Goal: Information Seeking & Learning: Learn about a topic

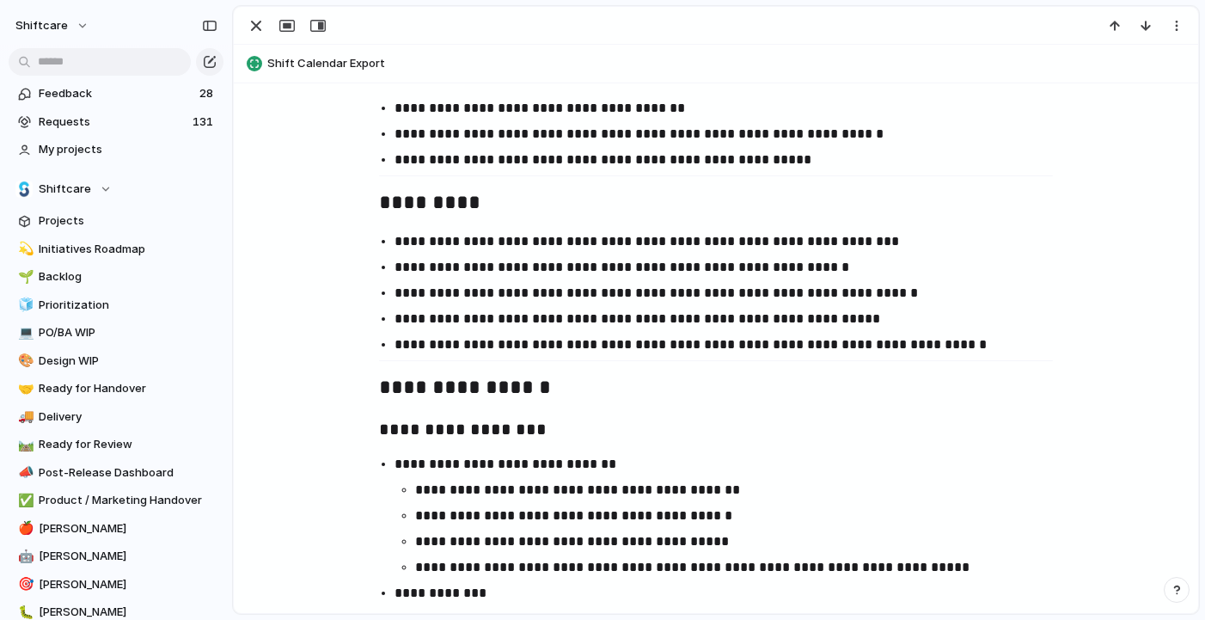
scroll to position [1213, 0]
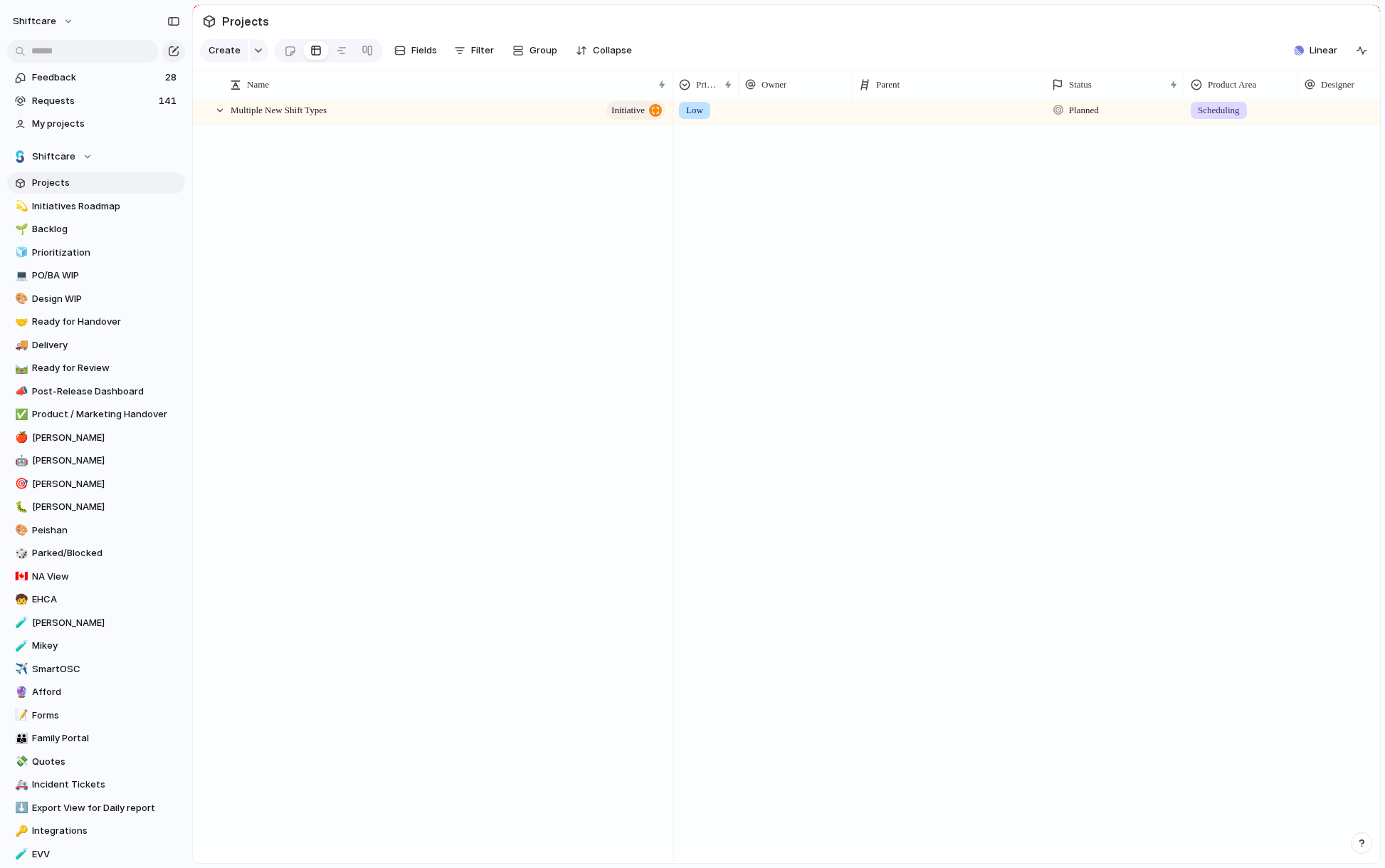
scroll to position [5270, 0]
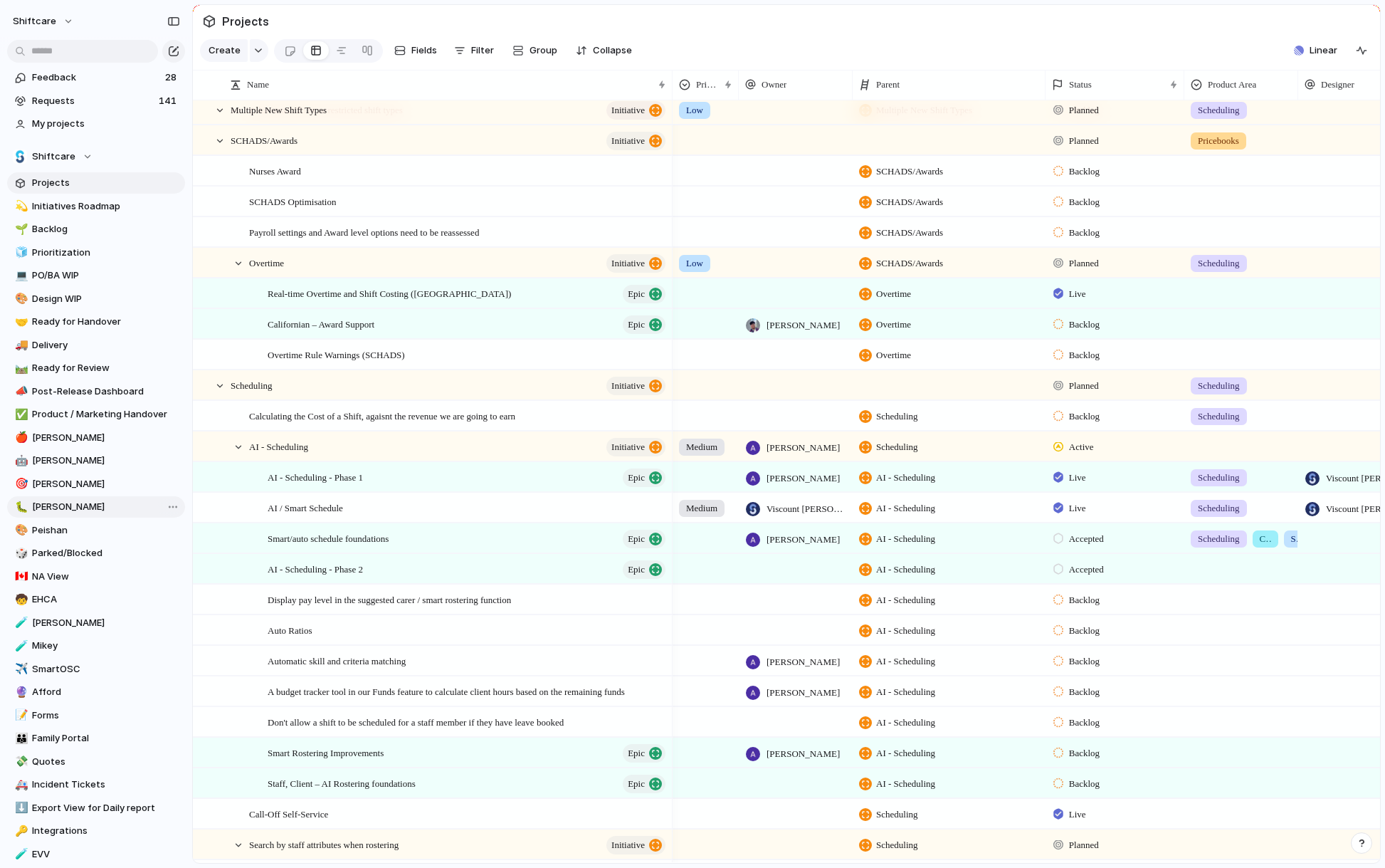
click at [60, 499] on link "🐛 [PERSON_NAME]" at bounding box center [96, 507] width 178 height 22
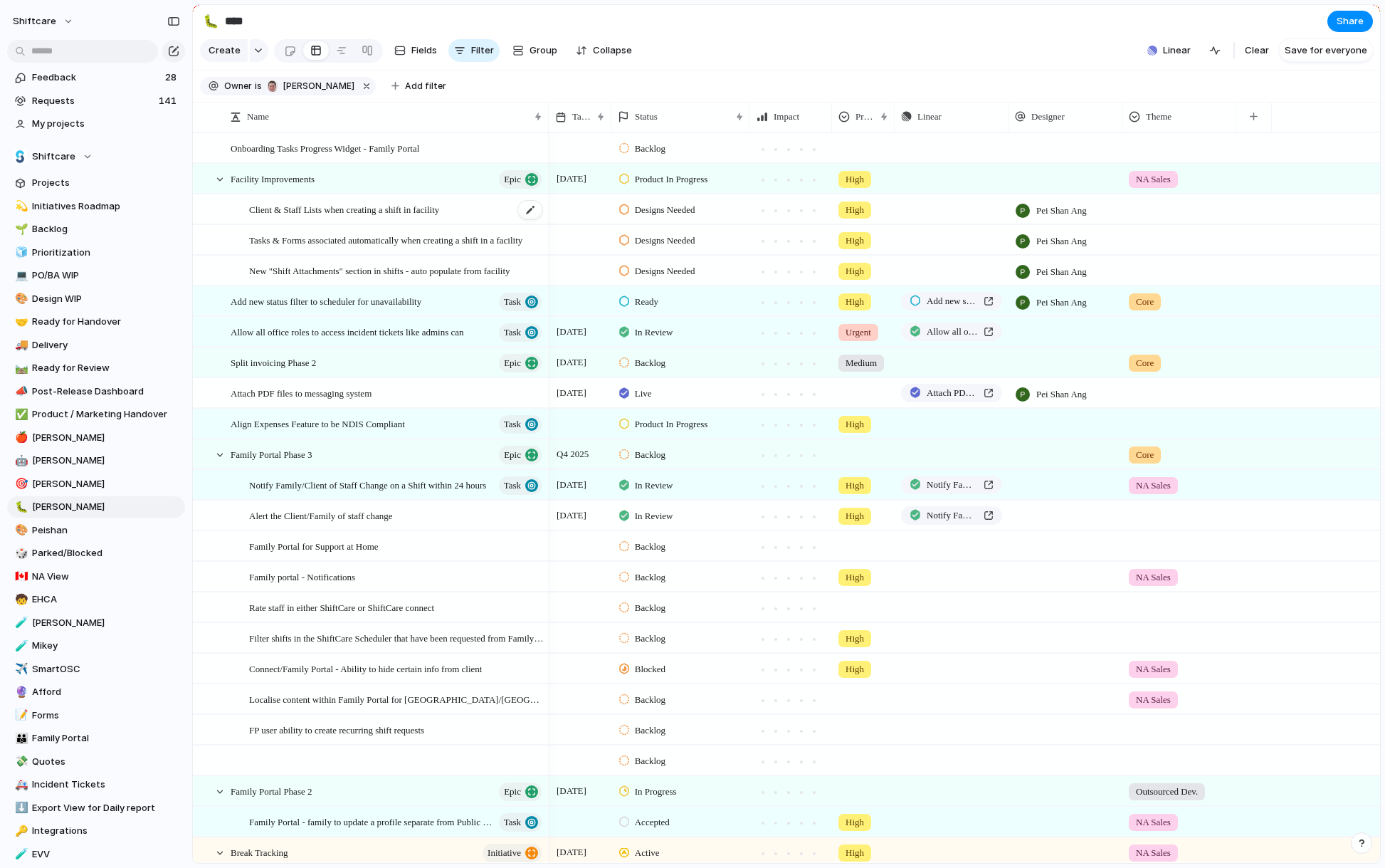
click at [384, 211] on span "Client & Staff Lists when creating a shift in facility" at bounding box center [344, 209] width 190 height 17
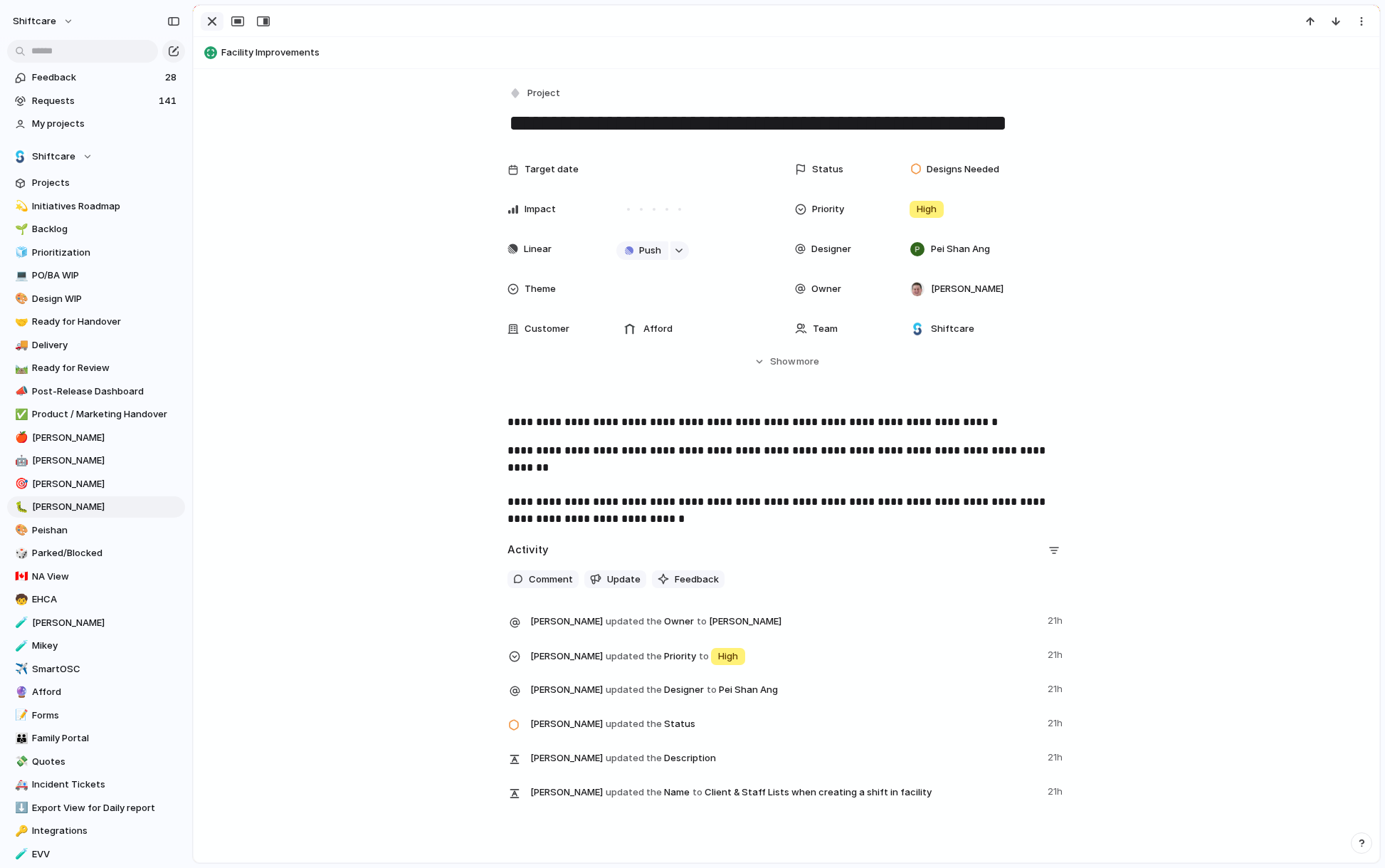
click at [213, 25] on div "button" at bounding box center [212, 21] width 17 height 17
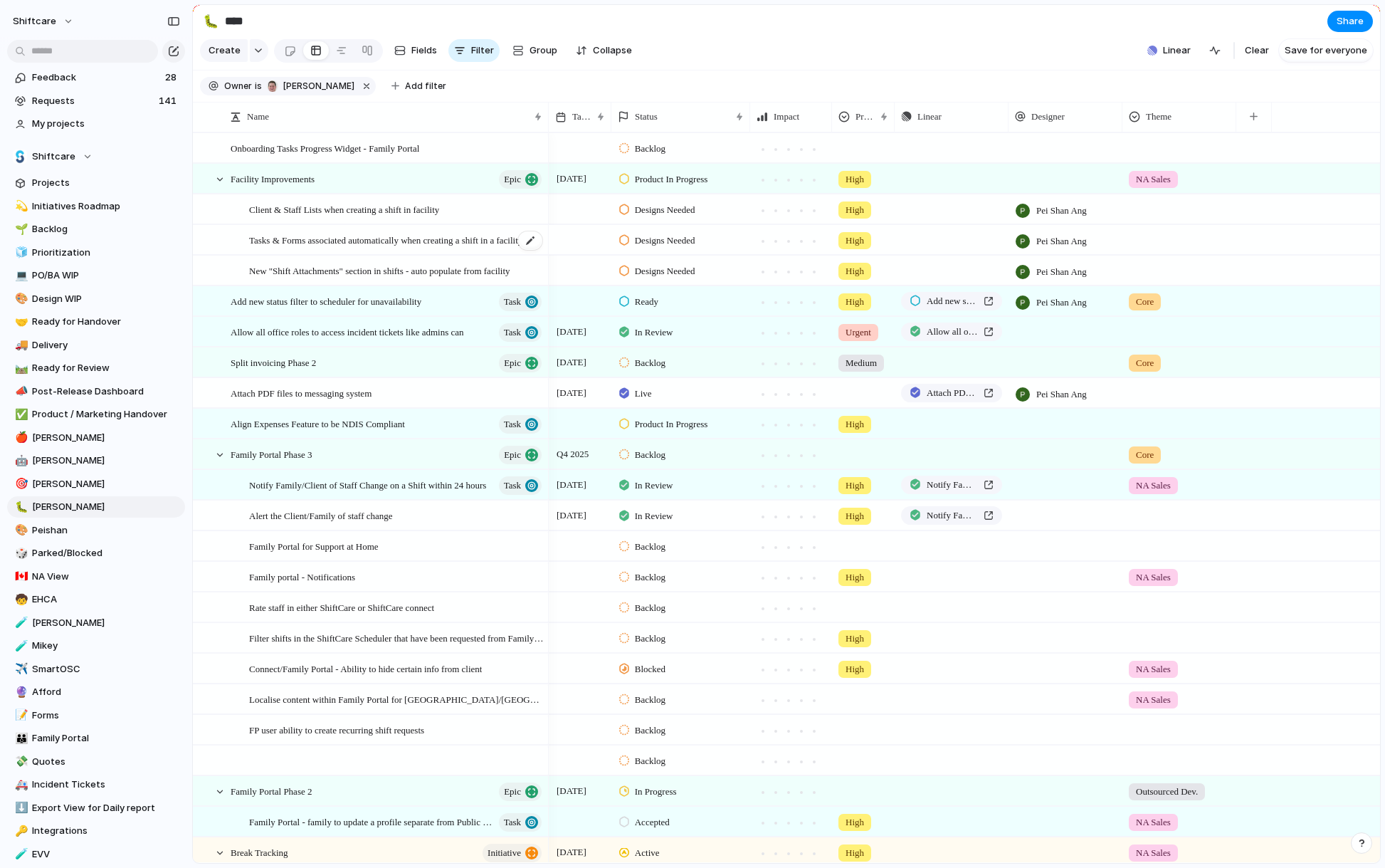
click at [396, 240] on span "Tasks & Forms associated automatically when creating a shift in a facility" at bounding box center [386, 239] width 273 height 17
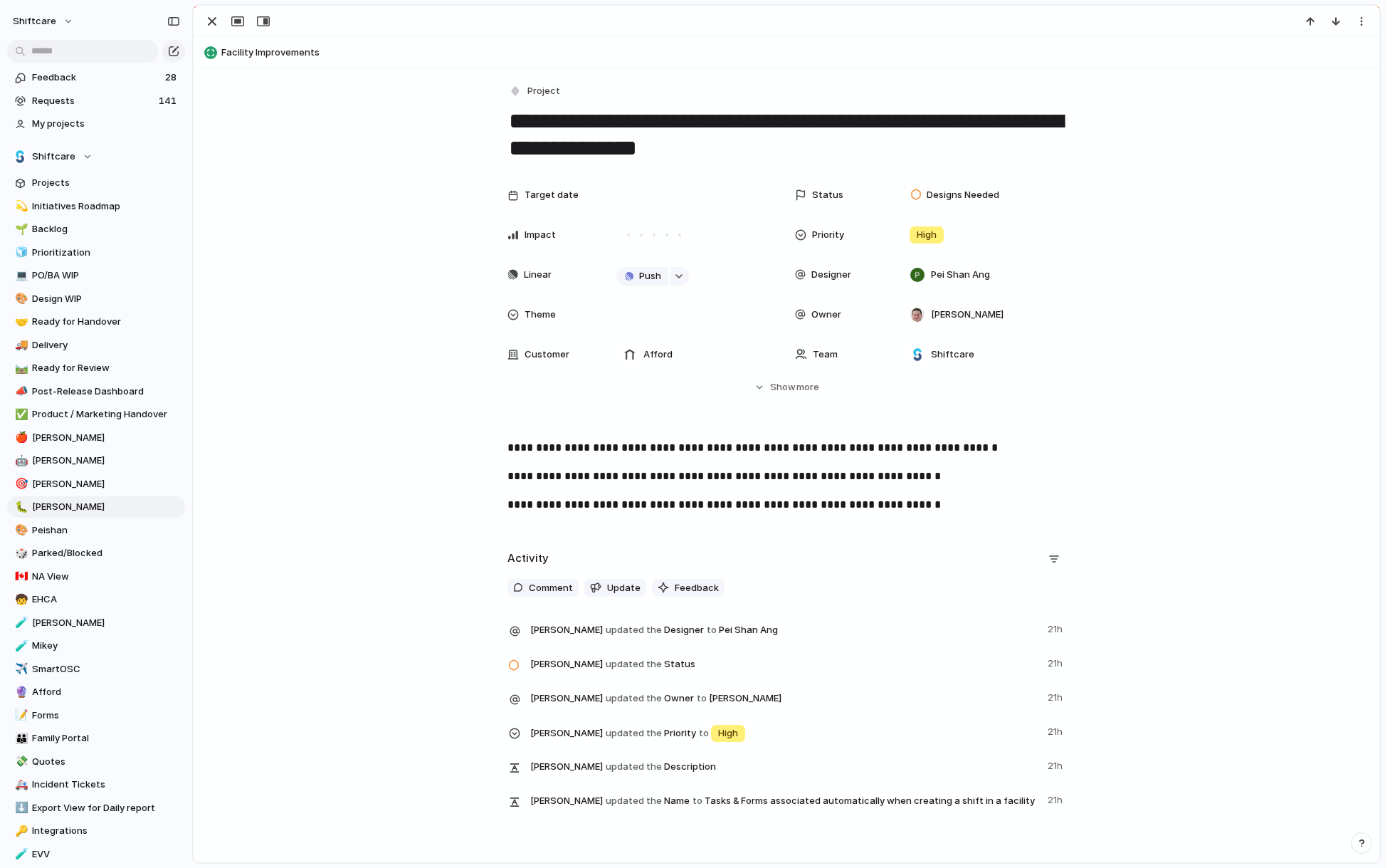
scroll to position [2, 0]
click at [215, 24] on div "button" at bounding box center [212, 21] width 17 height 17
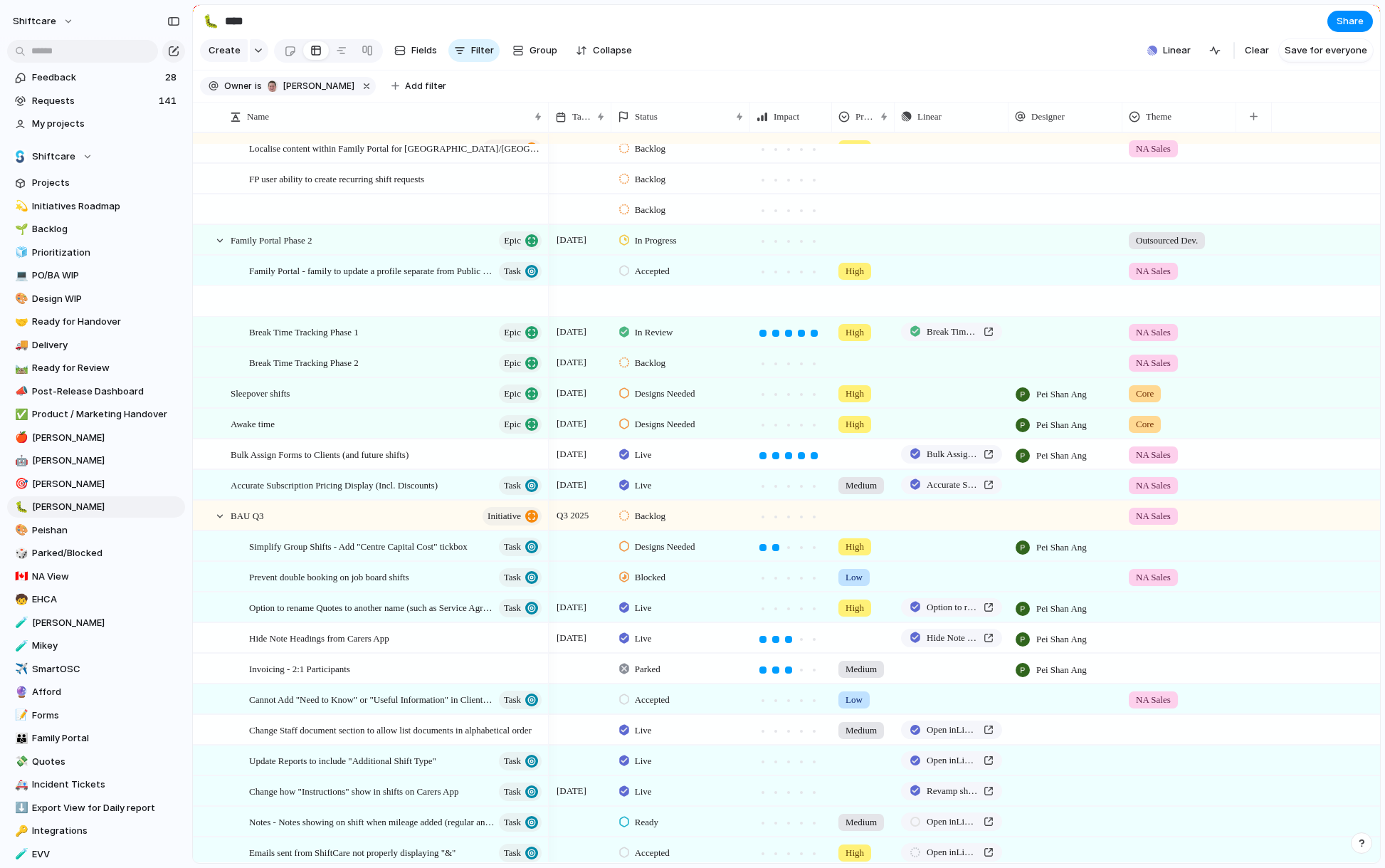
scroll to position [734, 0]
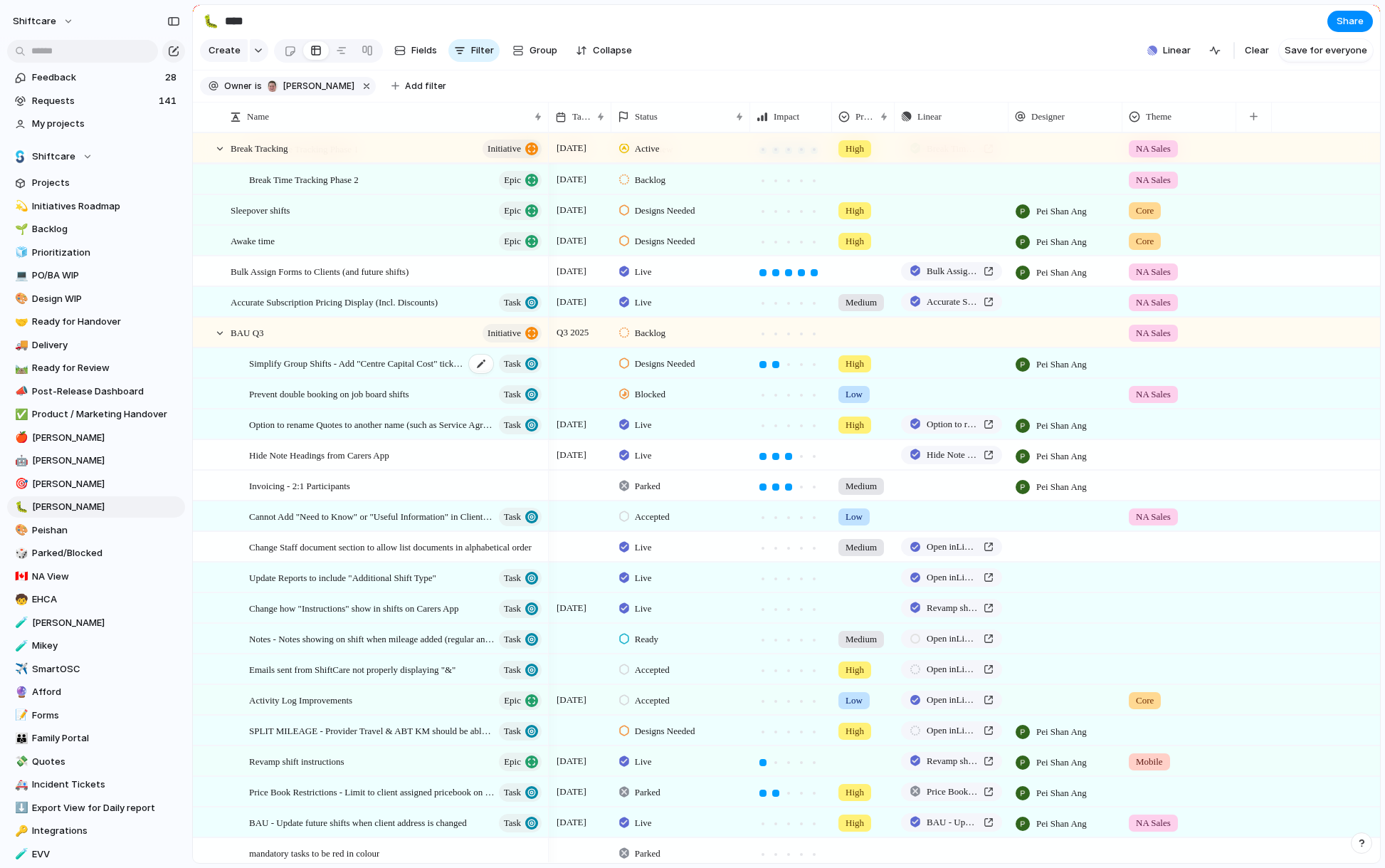
click at [388, 367] on span "Simplify Group Shifts - Add "Centre Capital Cost" tickbox" at bounding box center [357, 363] width 215 height 17
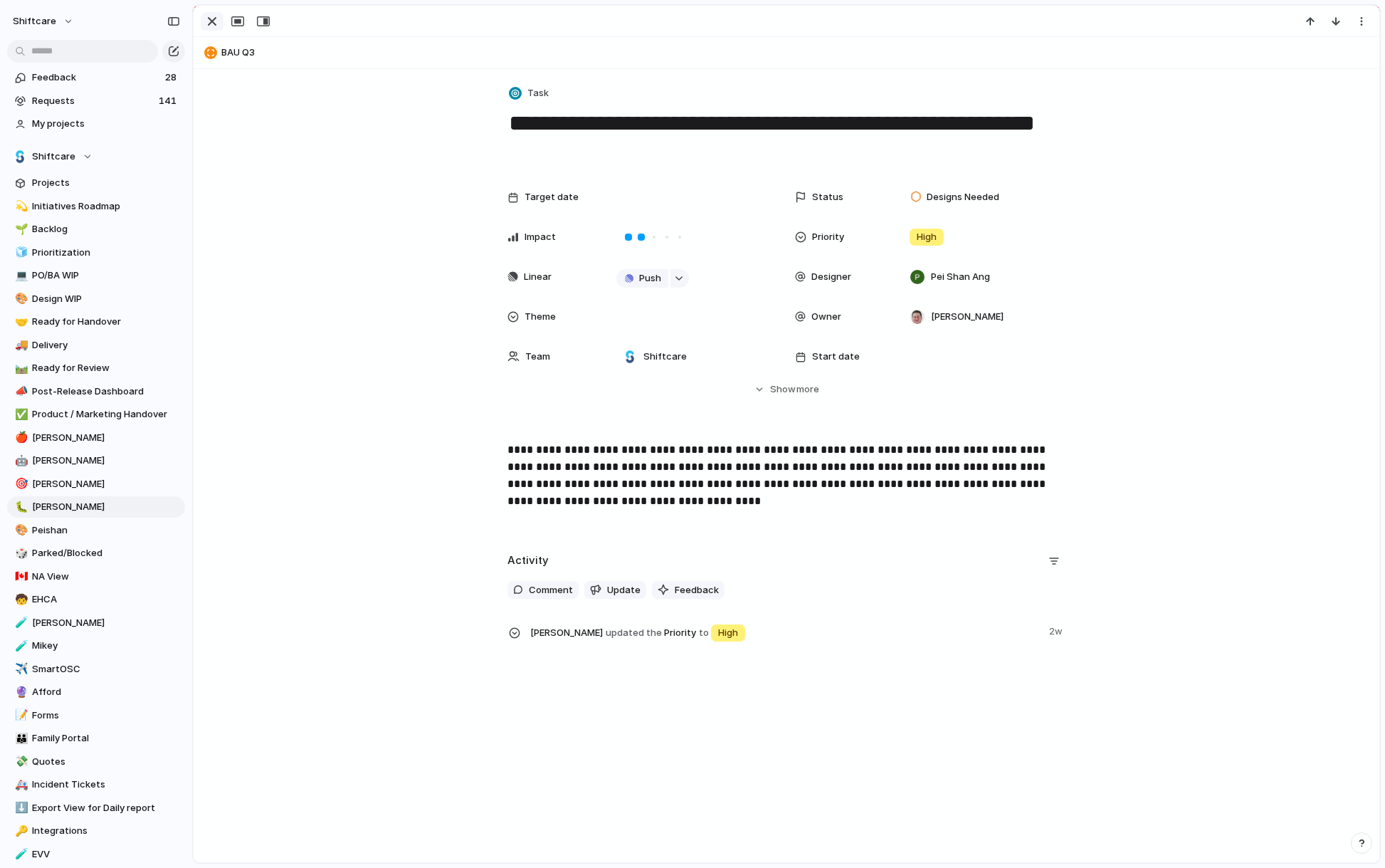
click at [208, 21] on div "button" at bounding box center [212, 21] width 17 height 17
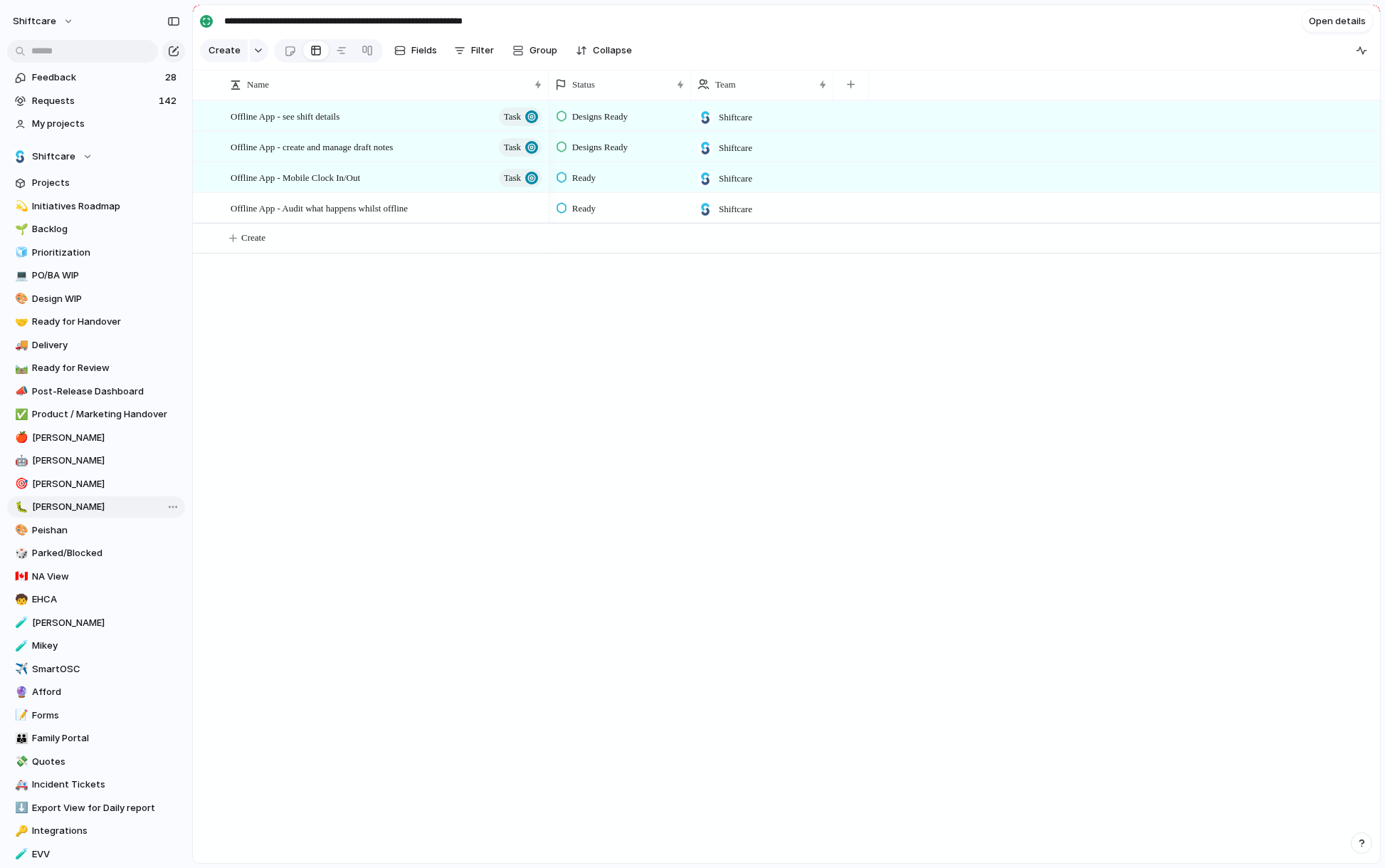
click at [68, 501] on span "[PERSON_NAME]" at bounding box center [106, 506] width 148 height 14
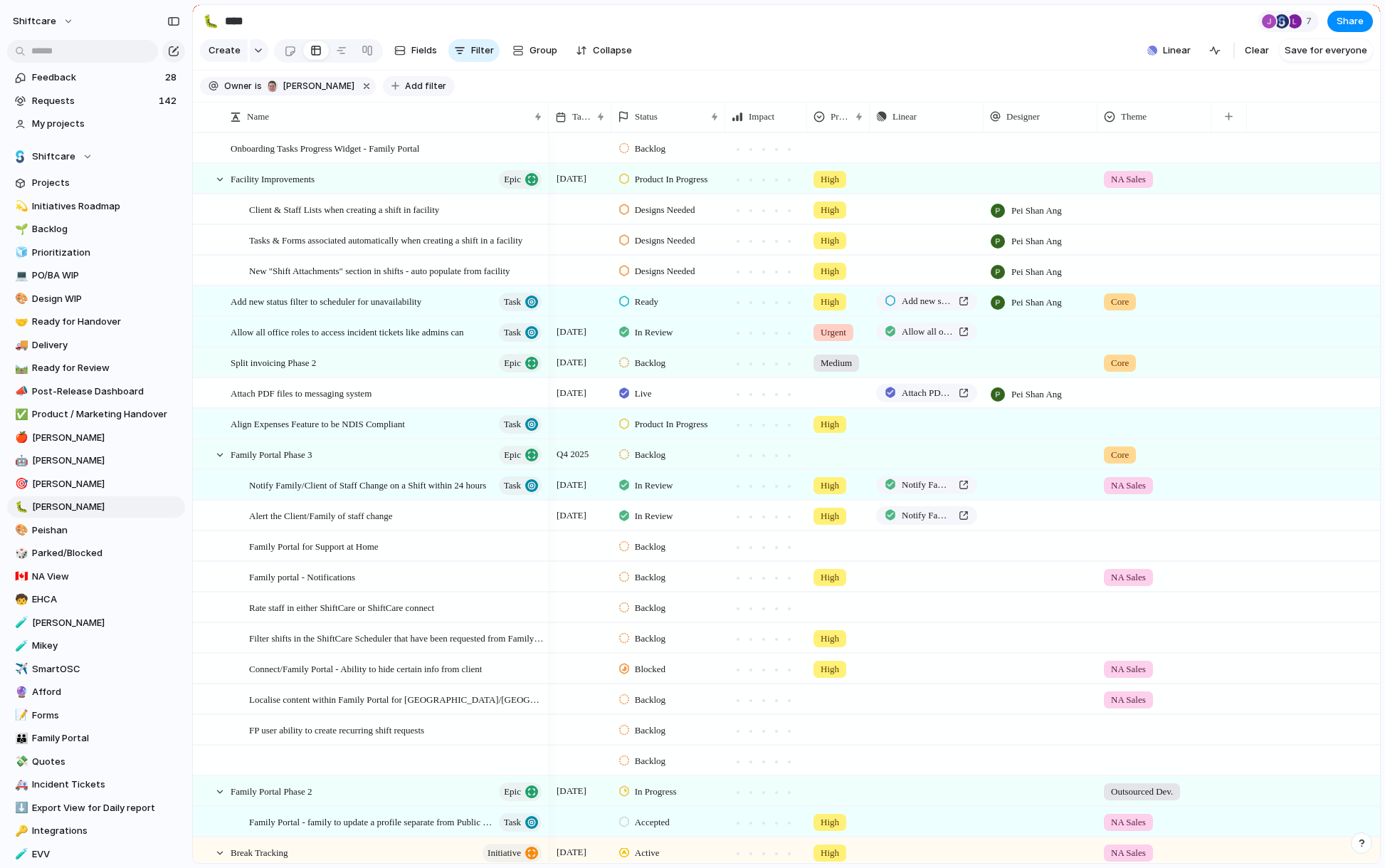
click at [405, 89] on span "Add filter" at bounding box center [426, 85] width 41 height 12
click at [496, 78] on div "Description Start date Impact Design ready Target date Eng. Effort Priority Cus…" at bounding box center [692, 434] width 1385 height 868
click at [1047, 113] on div "Designer" at bounding box center [1040, 116] width 100 height 14
click at [1050, 65] on div "Modify Hide Sort ascending Sort descending" at bounding box center [692, 434] width 1385 height 868
click at [405, 84] on span "Add filter" at bounding box center [426, 85] width 41 height 12
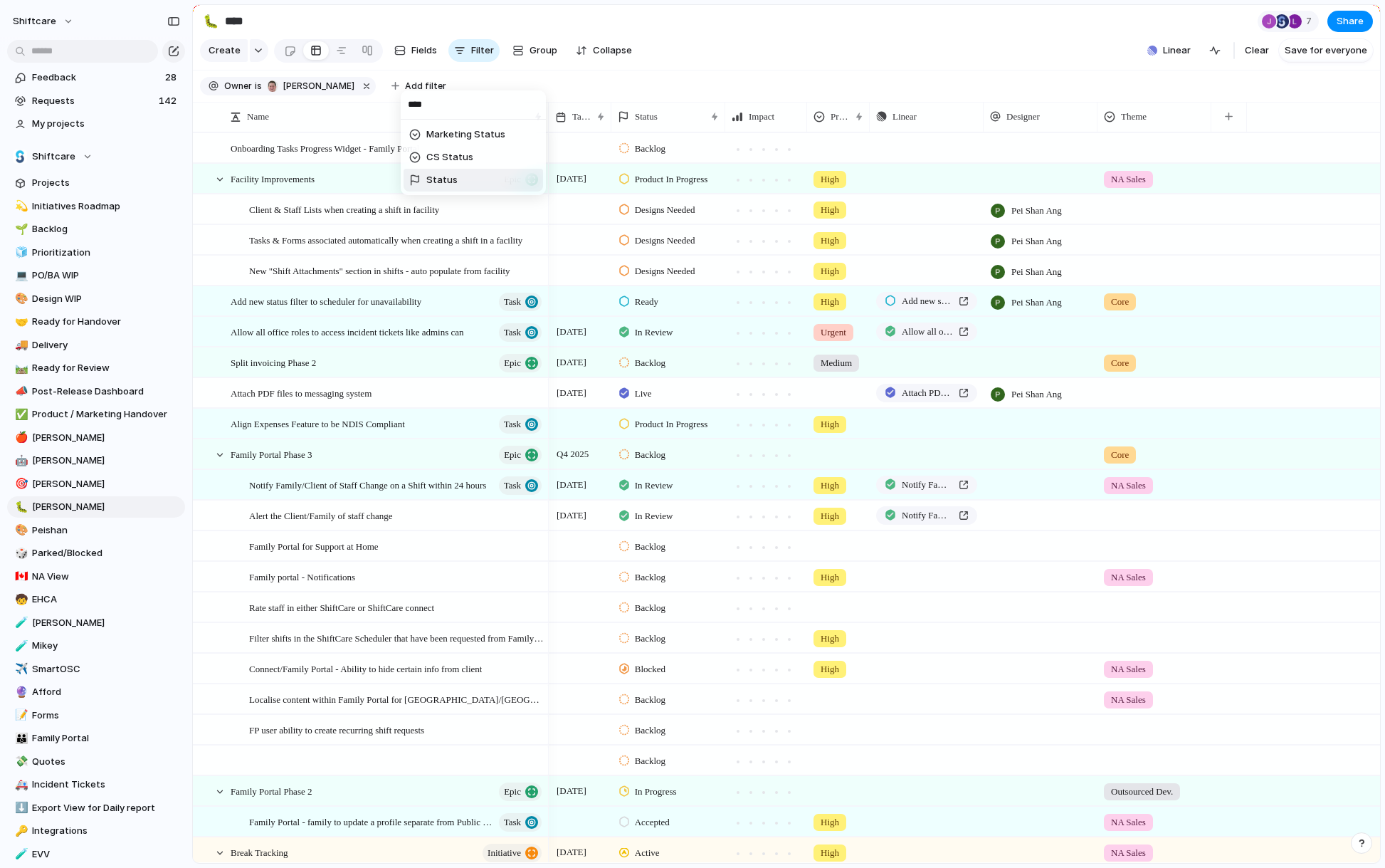
type input "****"
click at [459, 175] on li "Status" at bounding box center [473, 180] width 139 height 22
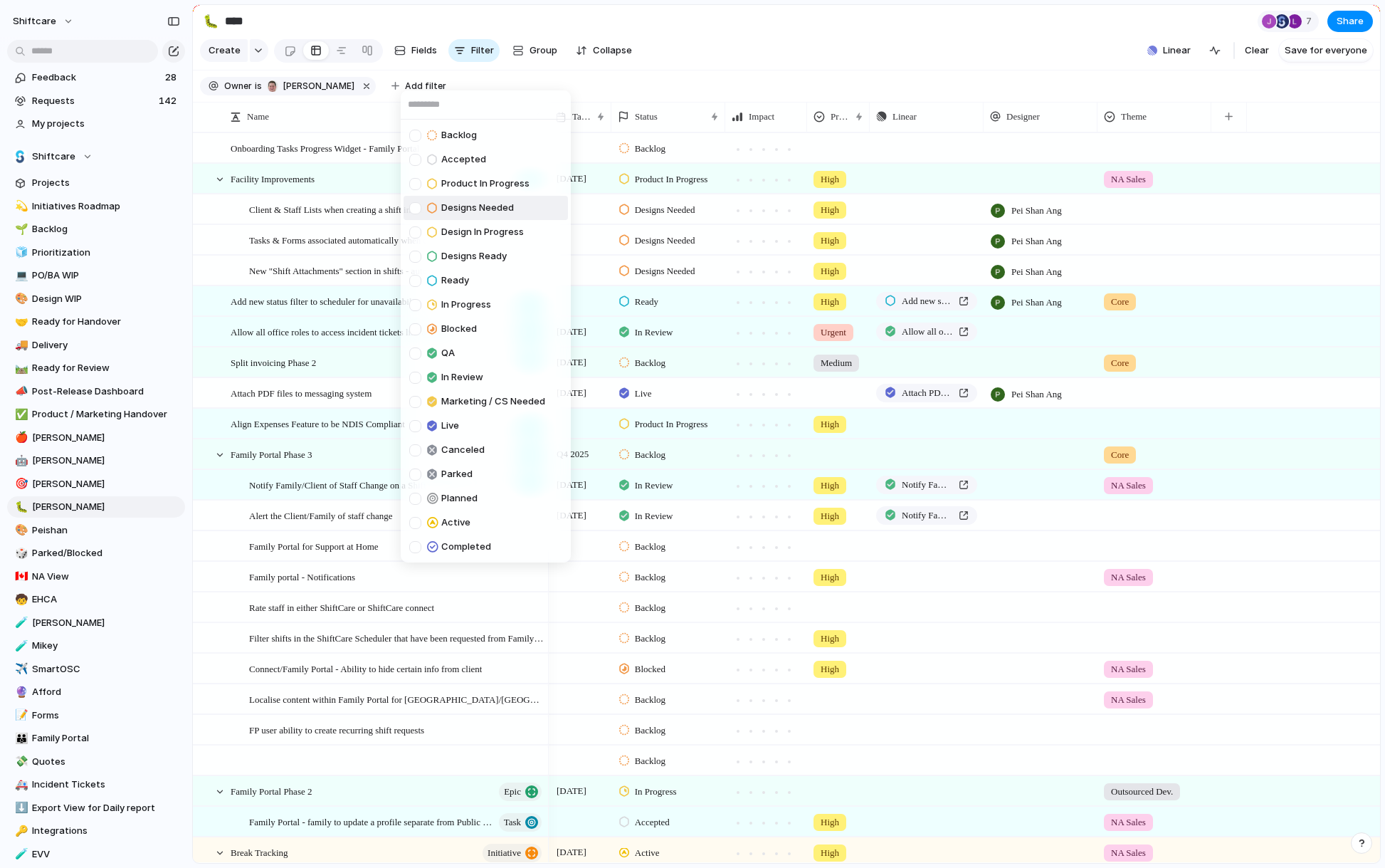
click at [494, 207] on span "Designs Needed" at bounding box center [478, 207] width 73 height 14
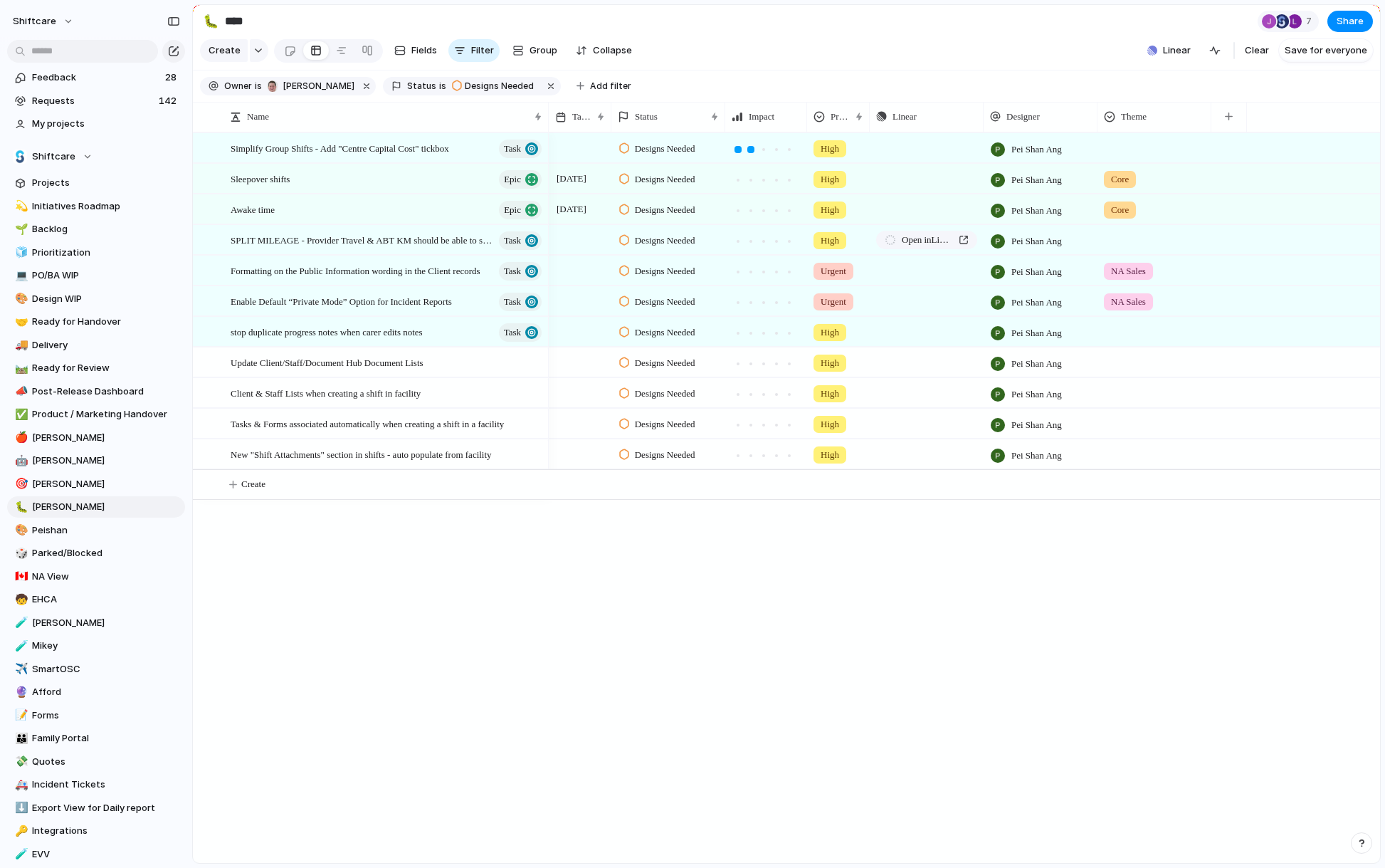
click at [714, 53] on div "Backlog Accepted Product In Progress Designs Needed Design In Progress Designs …" at bounding box center [692, 434] width 1385 height 868
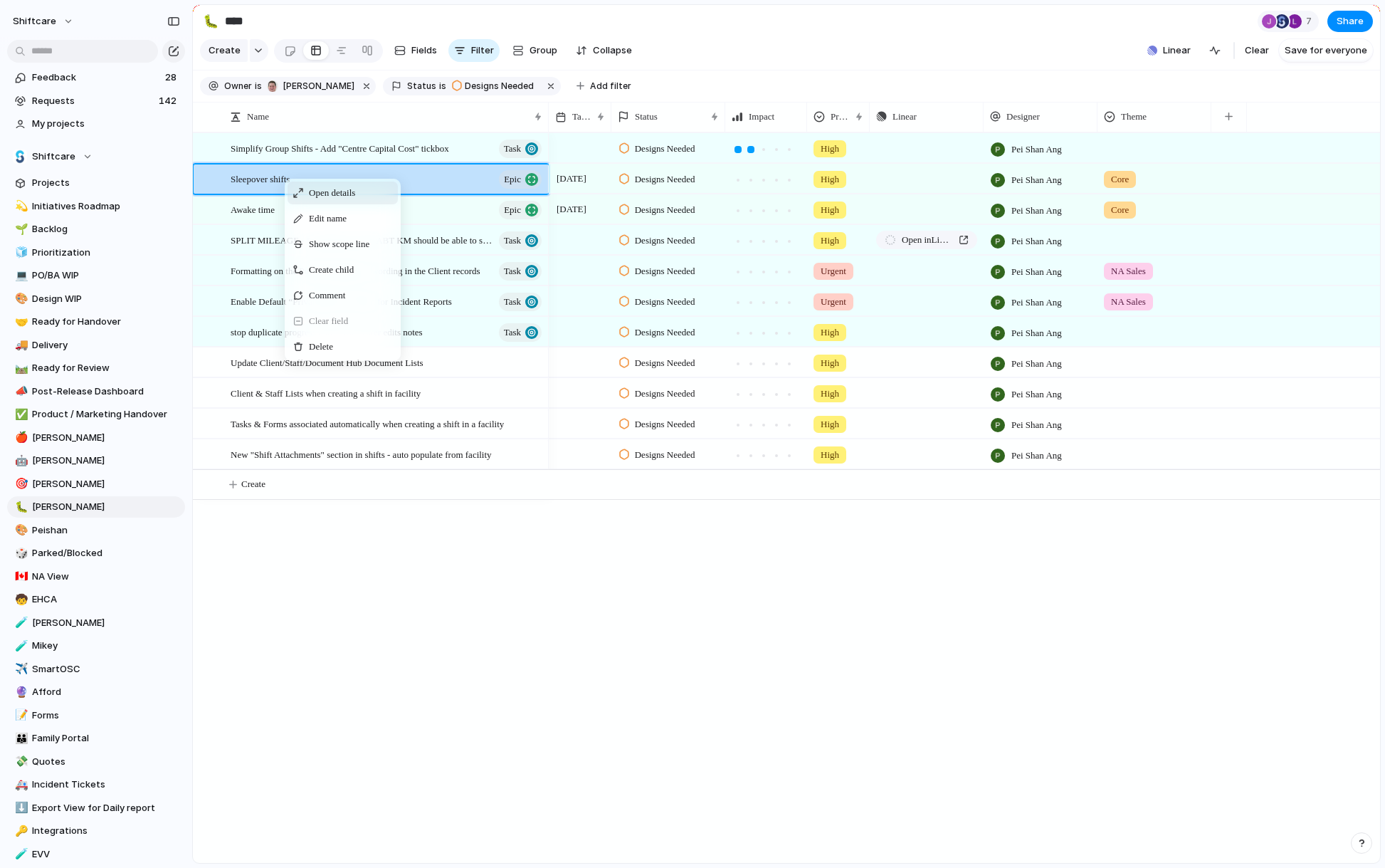
click at [340, 196] on span "Open details" at bounding box center [332, 192] width 46 height 14
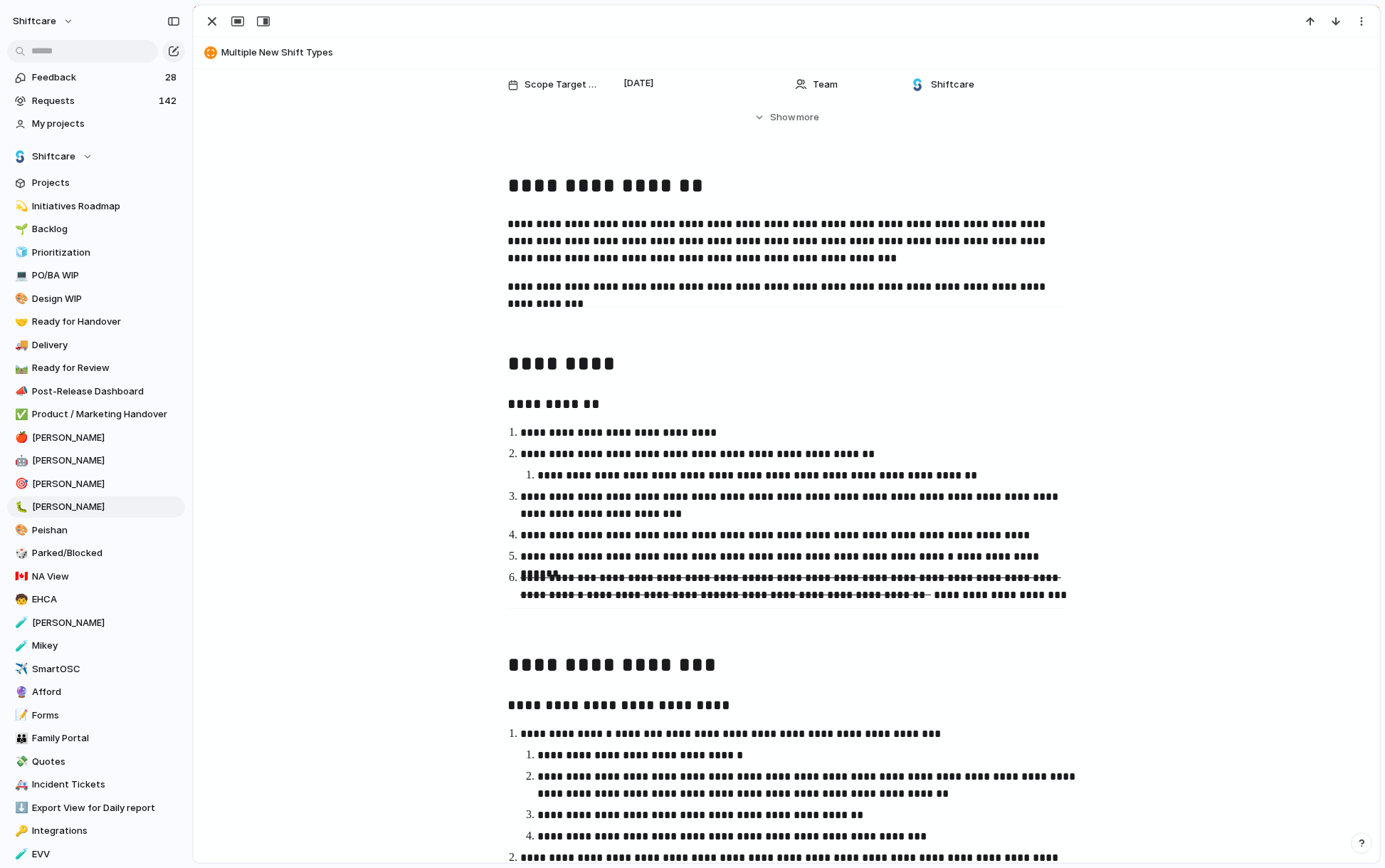
scroll to position [229, 0]
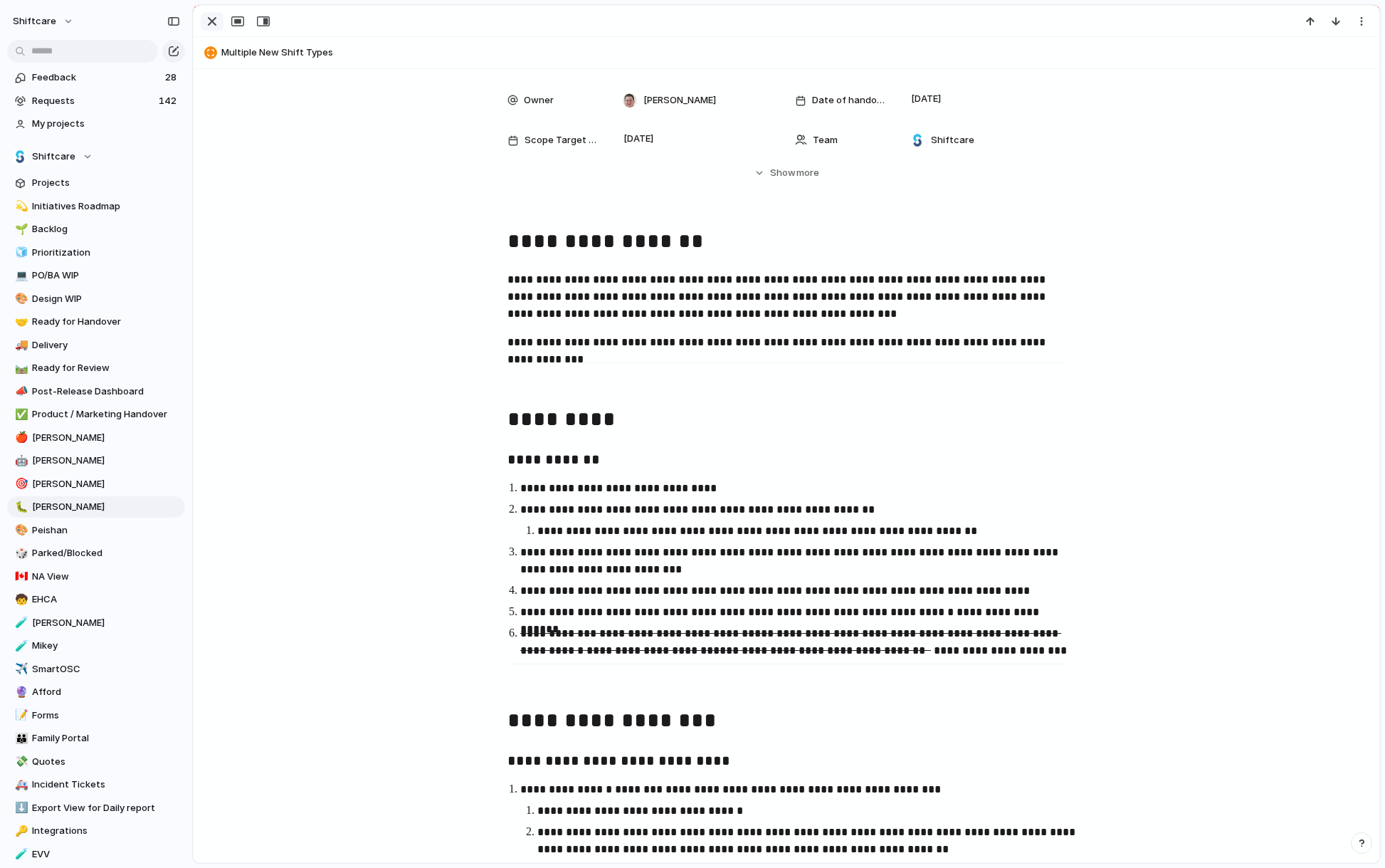
click at [213, 23] on div "button" at bounding box center [212, 21] width 17 height 17
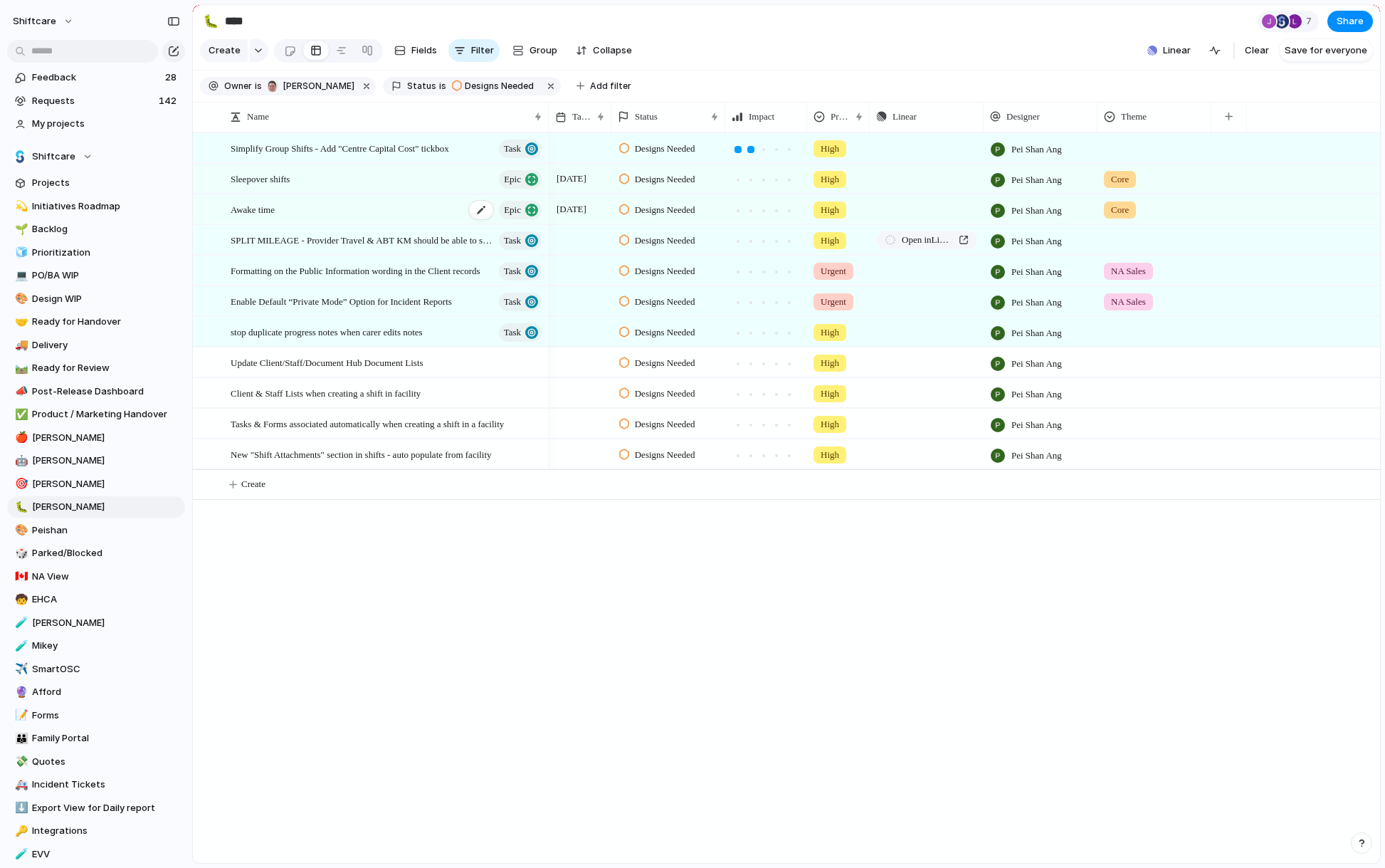
click at [268, 209] on span "Awake time" at bounding box center [252, 209] width 44 height 17
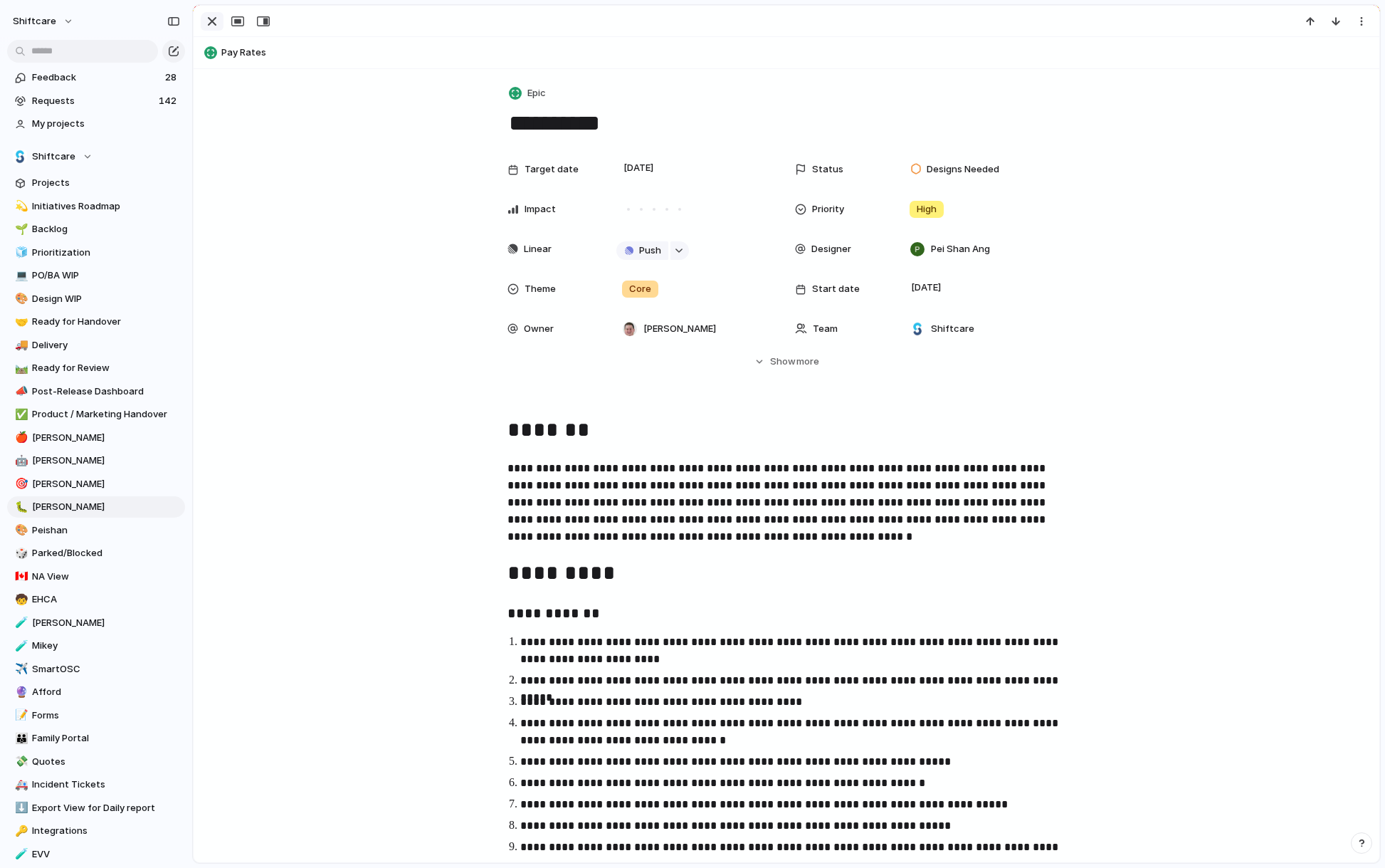
click at [214, 23] on div "button" at bounding box center [212, 21] width 17 height 17
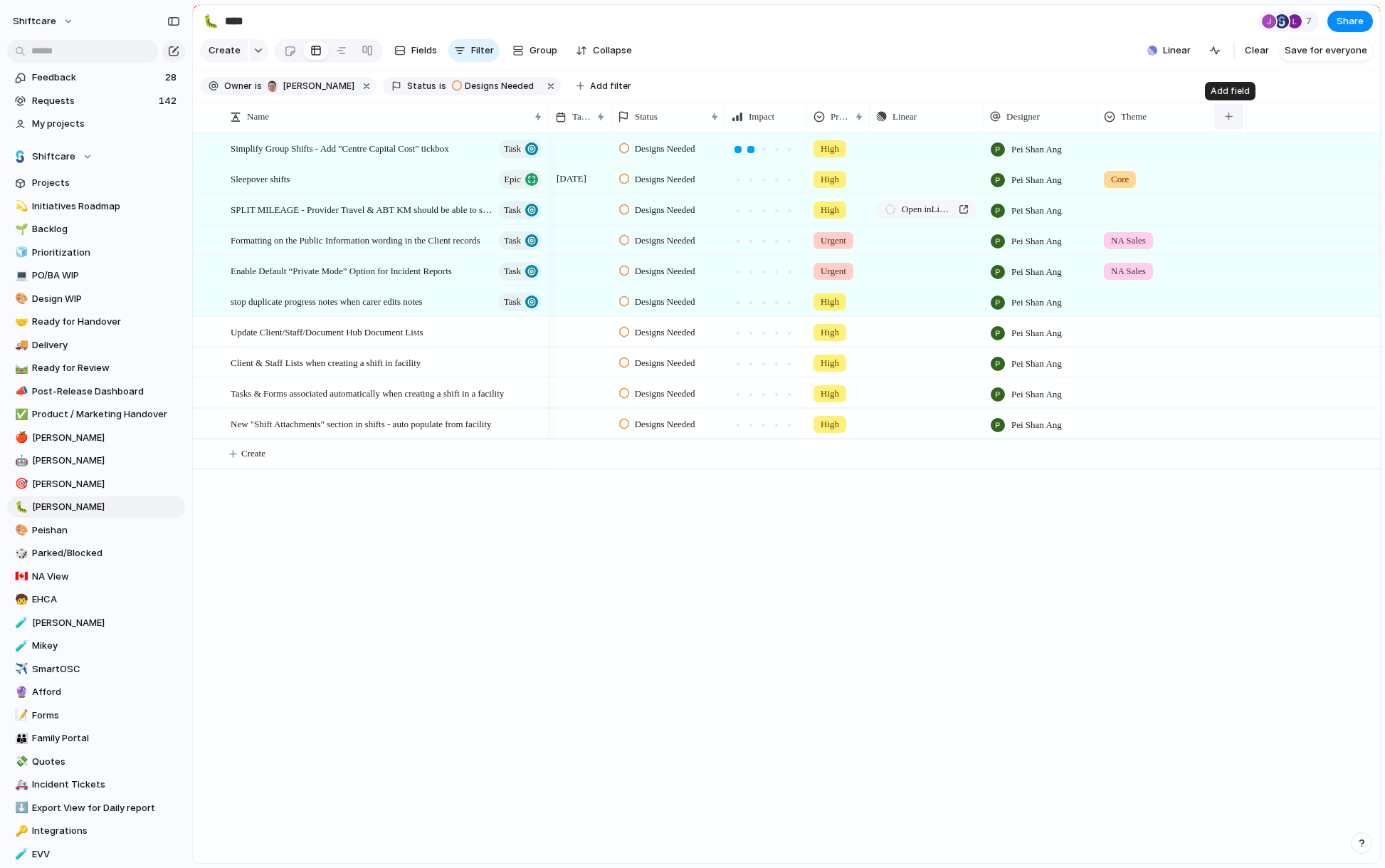
click at [1231, 119] on div "button" at bounding box center [1228, 116] width 7 height 7
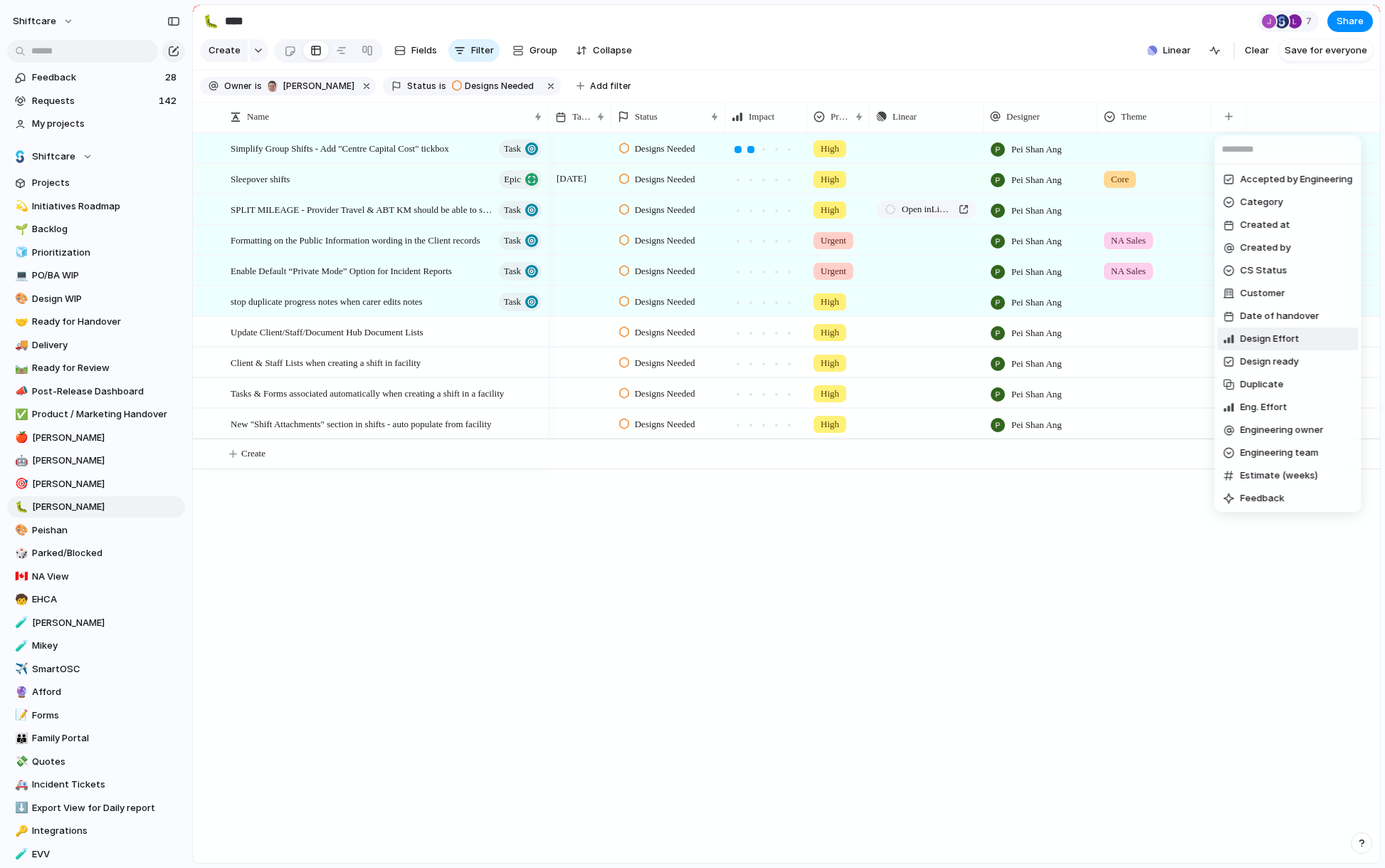
click at [1287, 340] on span "Design Effort" at bounding box center [1270, 338] width 59 height 14
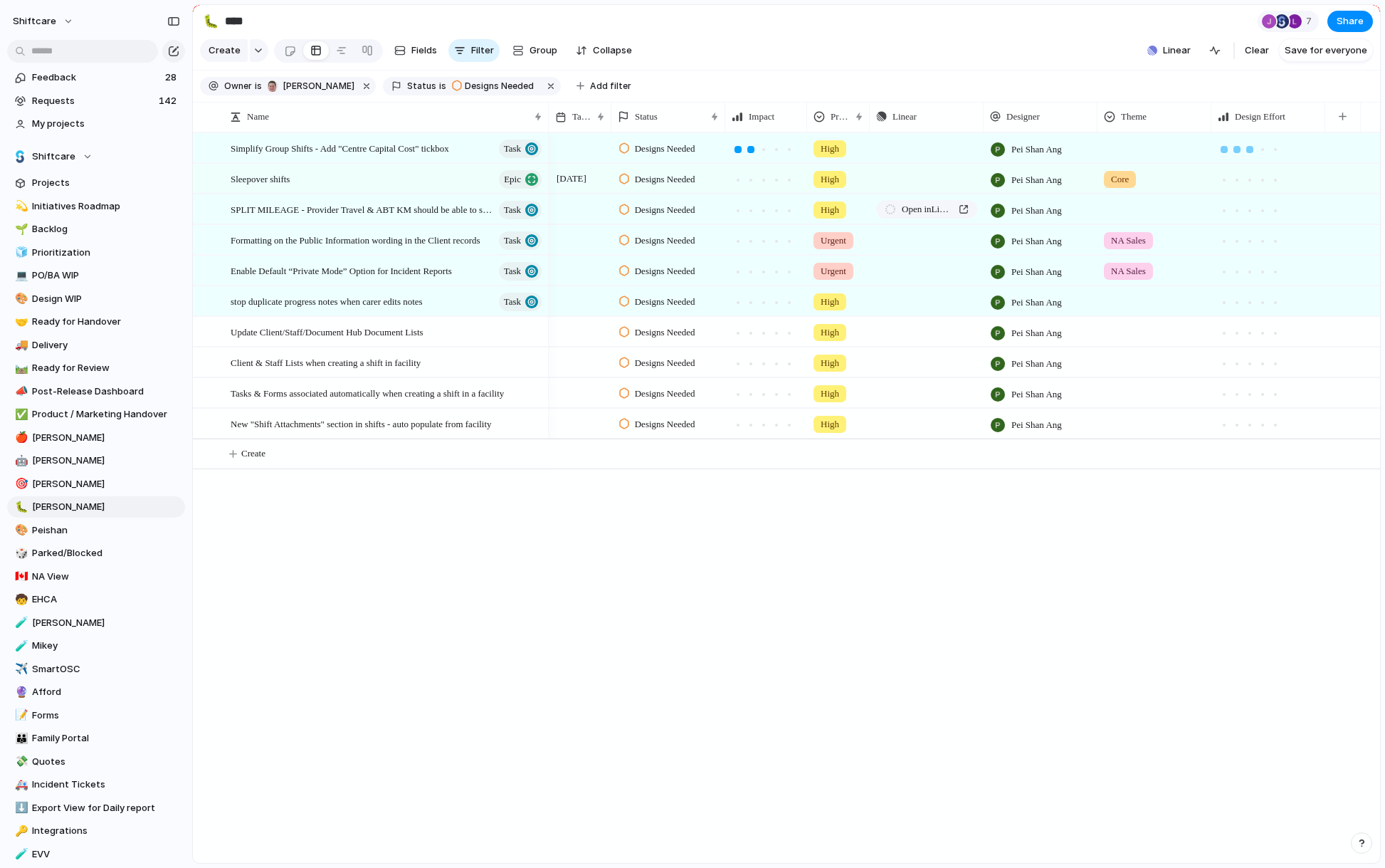
click at [1252, 148] on div at bounding box center [1250, 149] width 7 height 7
click at [312, 210] on span "SPLIT MILEAGE - Provider Travel & ABT KM should be able to set times" at bounding box center [347, 209] width 234 height 17
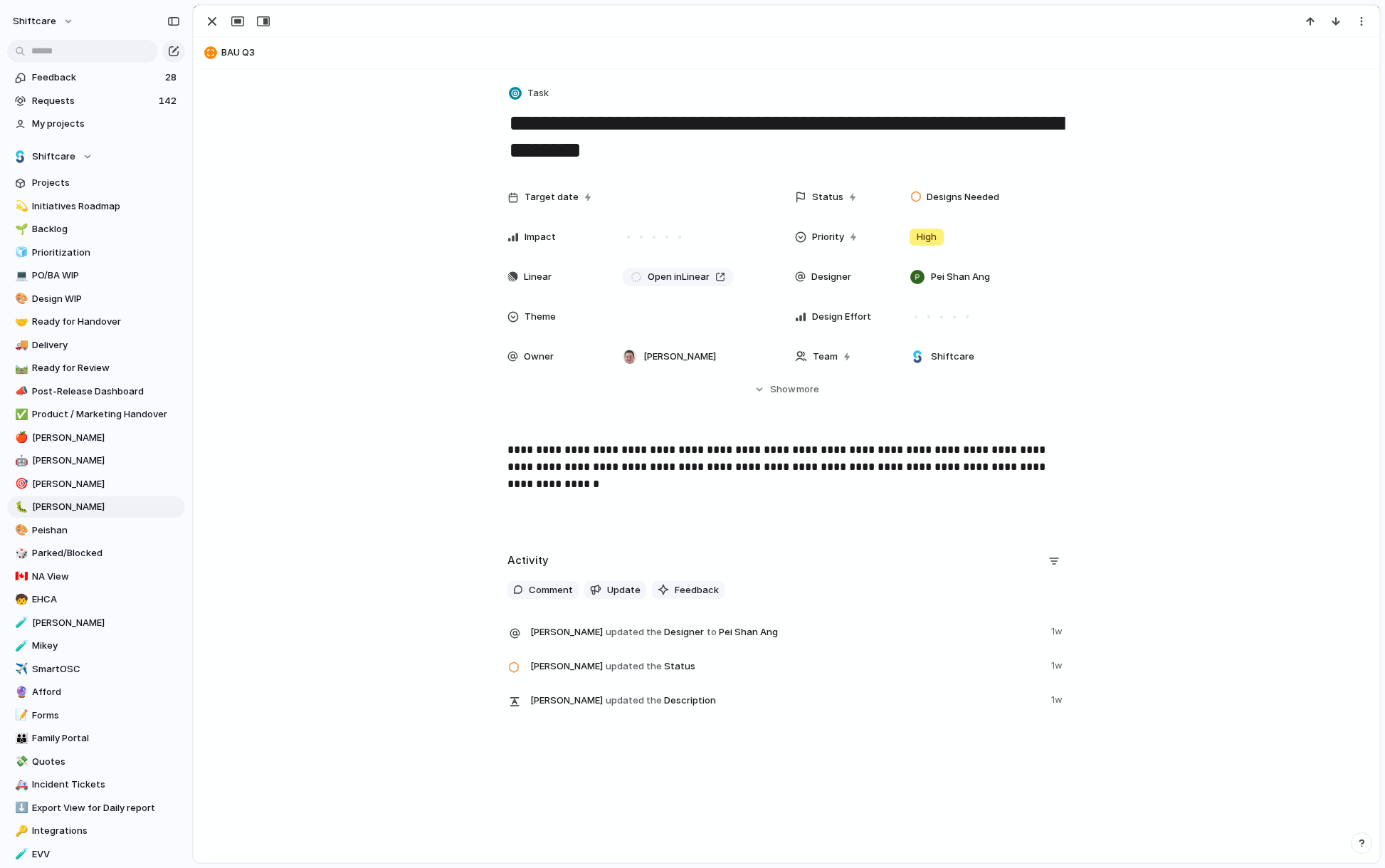
drag, startPoint x: 702, startPoint y: 157, endPoint x: 467, endPoint y: 129, distance: 236.7
click at [467, 129] on div "**********" at bounding box center [787, 396] width 1186 height 655
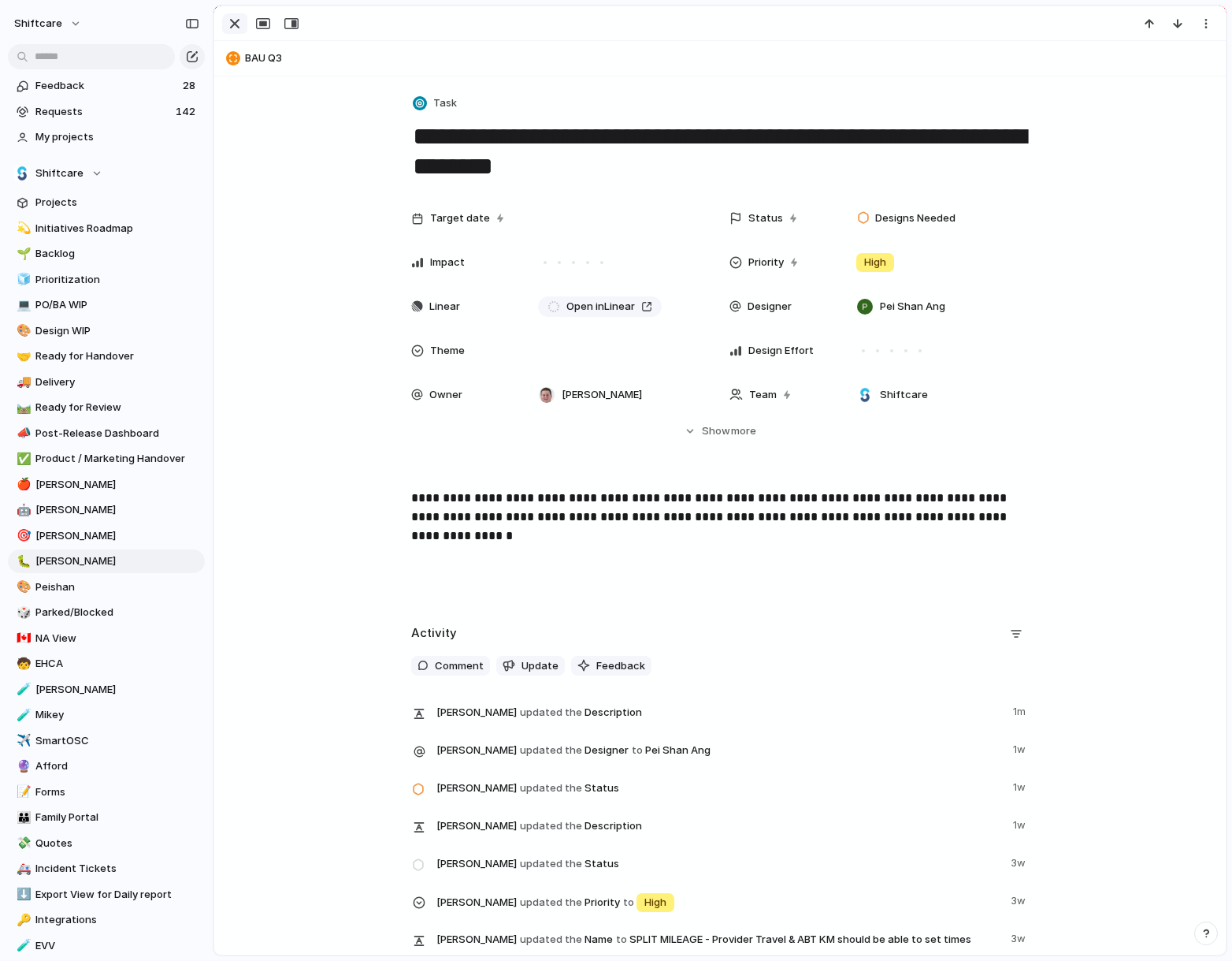
click at [236, 24] on div "button" at bounding box center [235, 23] width 19 height 19
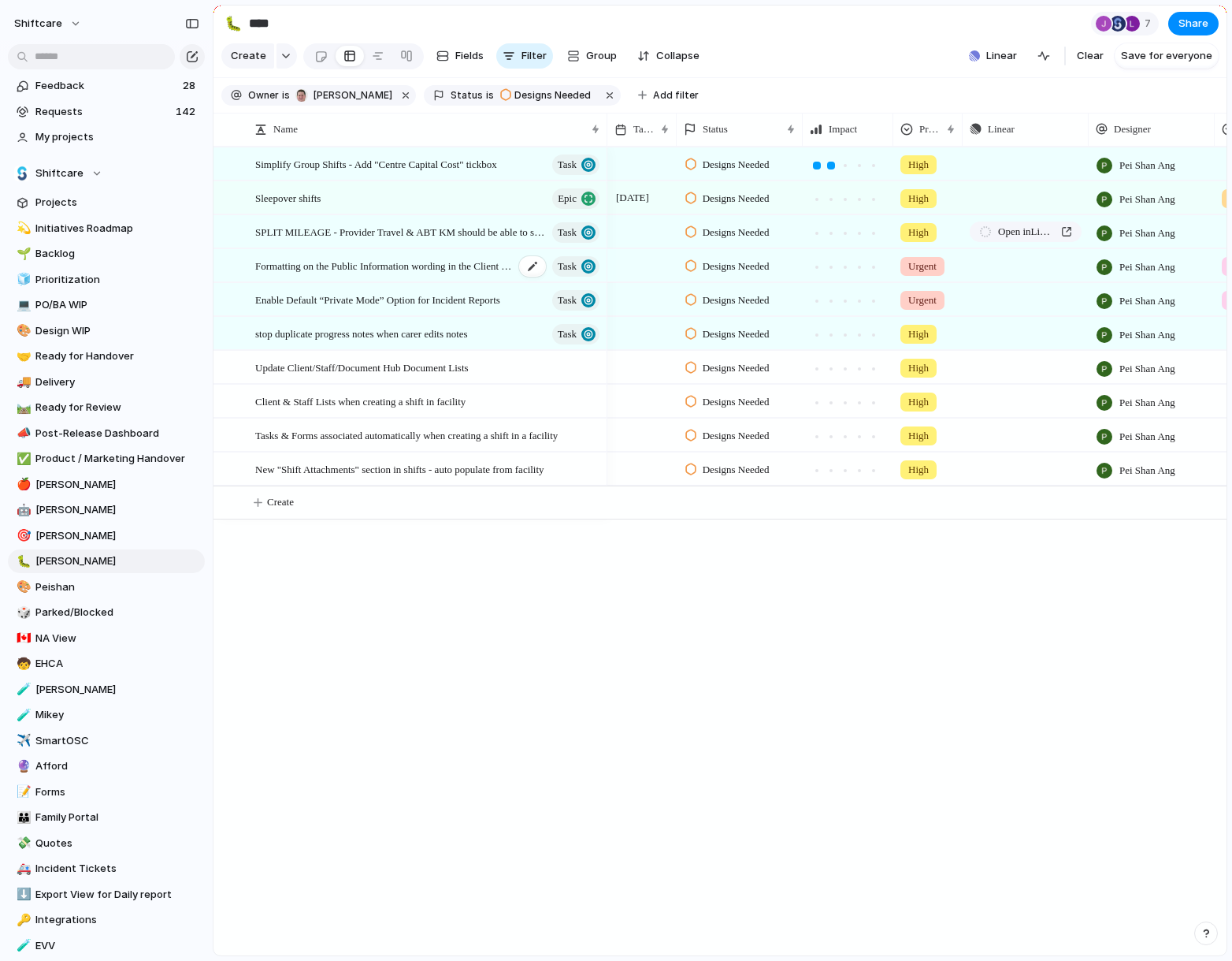
click at [360, 257] on span "Formatting on the Public Information wording in the Client records" at bounding box center [384, 265] width 259 height 18
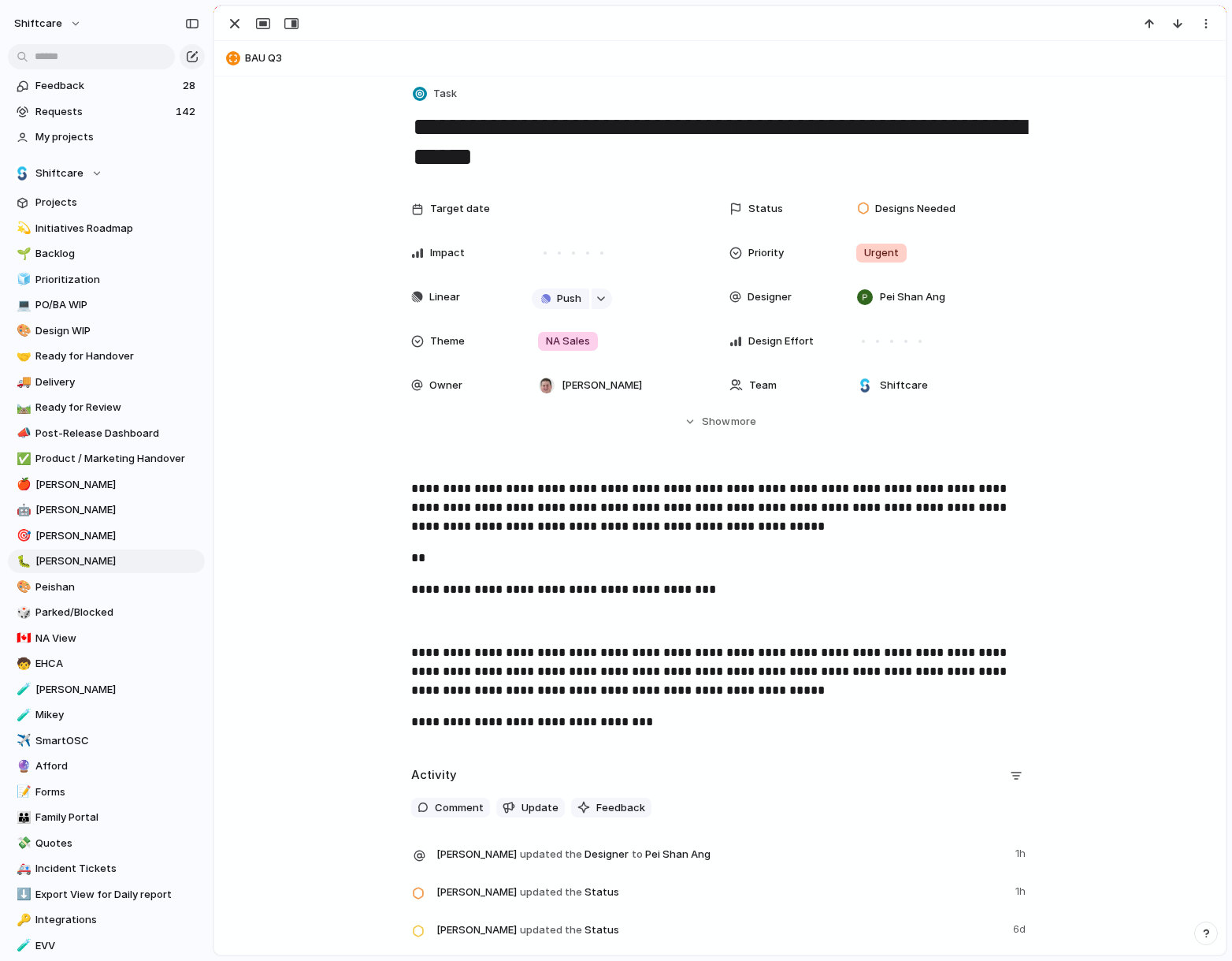
scroll to position [12, 0]
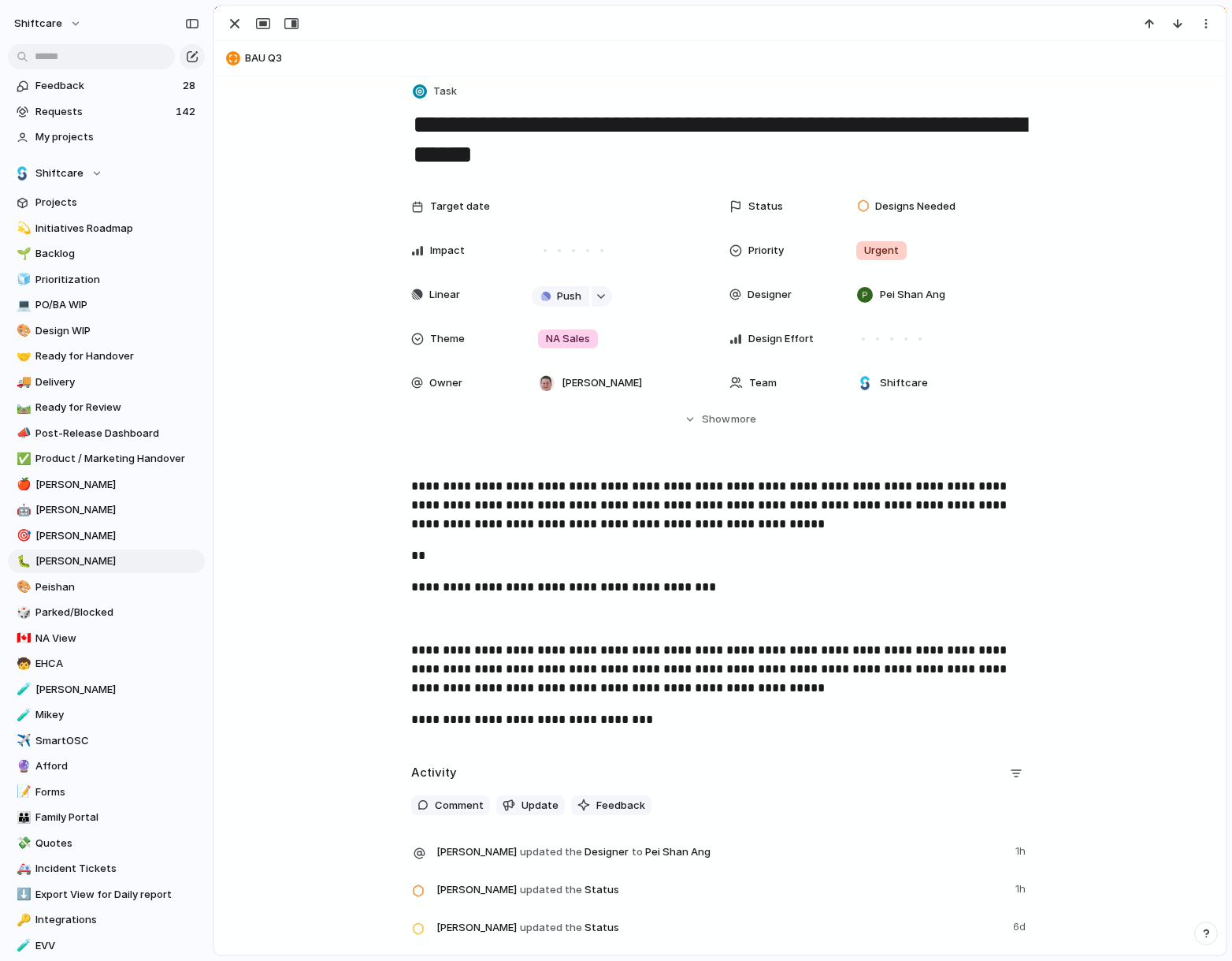
drag, startPoint x: 585, startPoint y: 157, endPoint x: 408, endPoint y: 127, distance: 179.5
click at [408, 127] on div "**********" at bounding box center [720, 547] width 1011 height 965
click at [893, 339] on div at bounding box center [891, 338] width 3 height 3
click at [241, 35] on div at bounding box center [720, 24] width 1011 height 35
click at [235, 26] on div "button" at bounding box center [235, 23] width 19 height 19
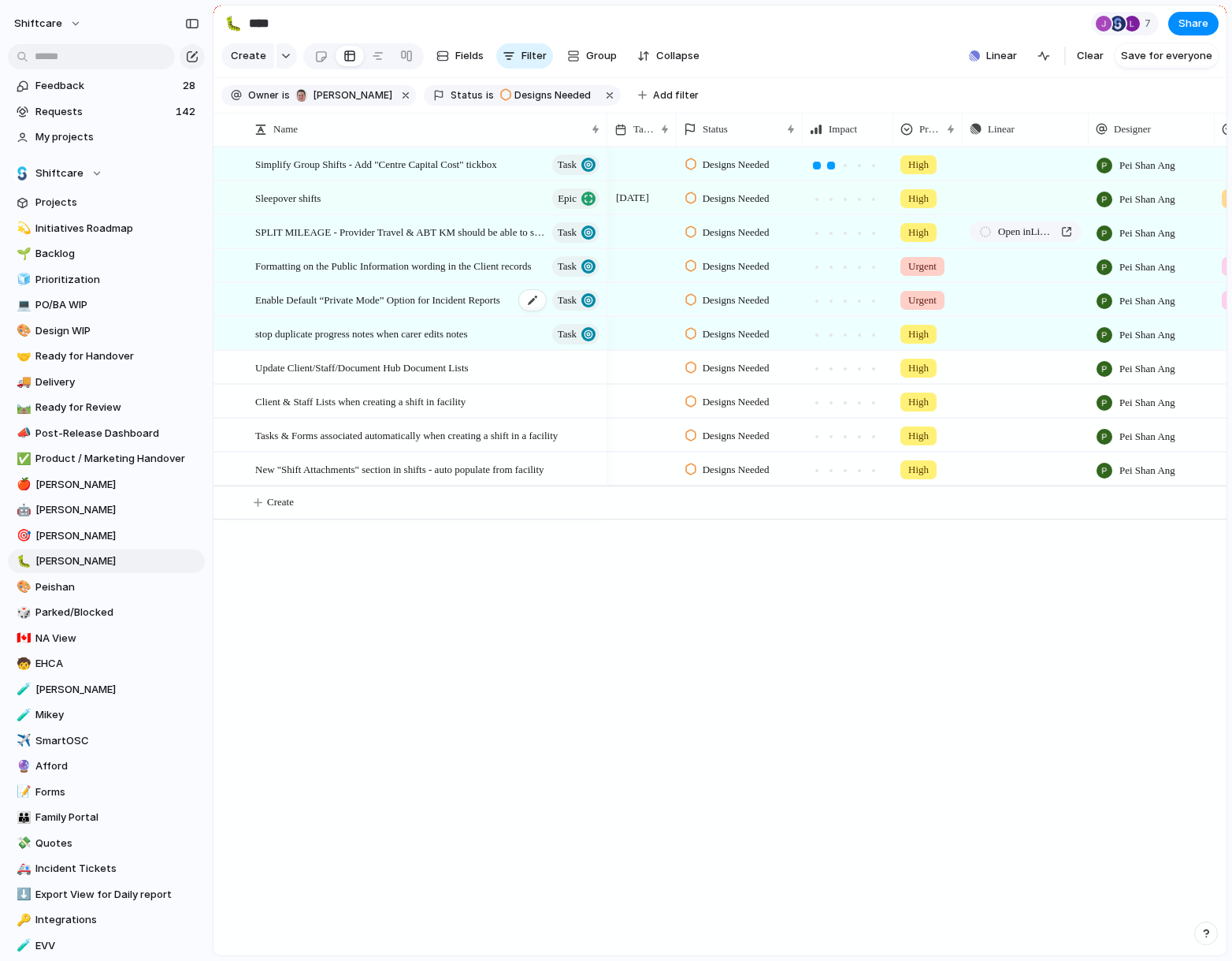
click at [369, 303] on span "Enable Default “Private Mode” Option for Incident Reports" at bounding box center [377, 299] width 245 height 18
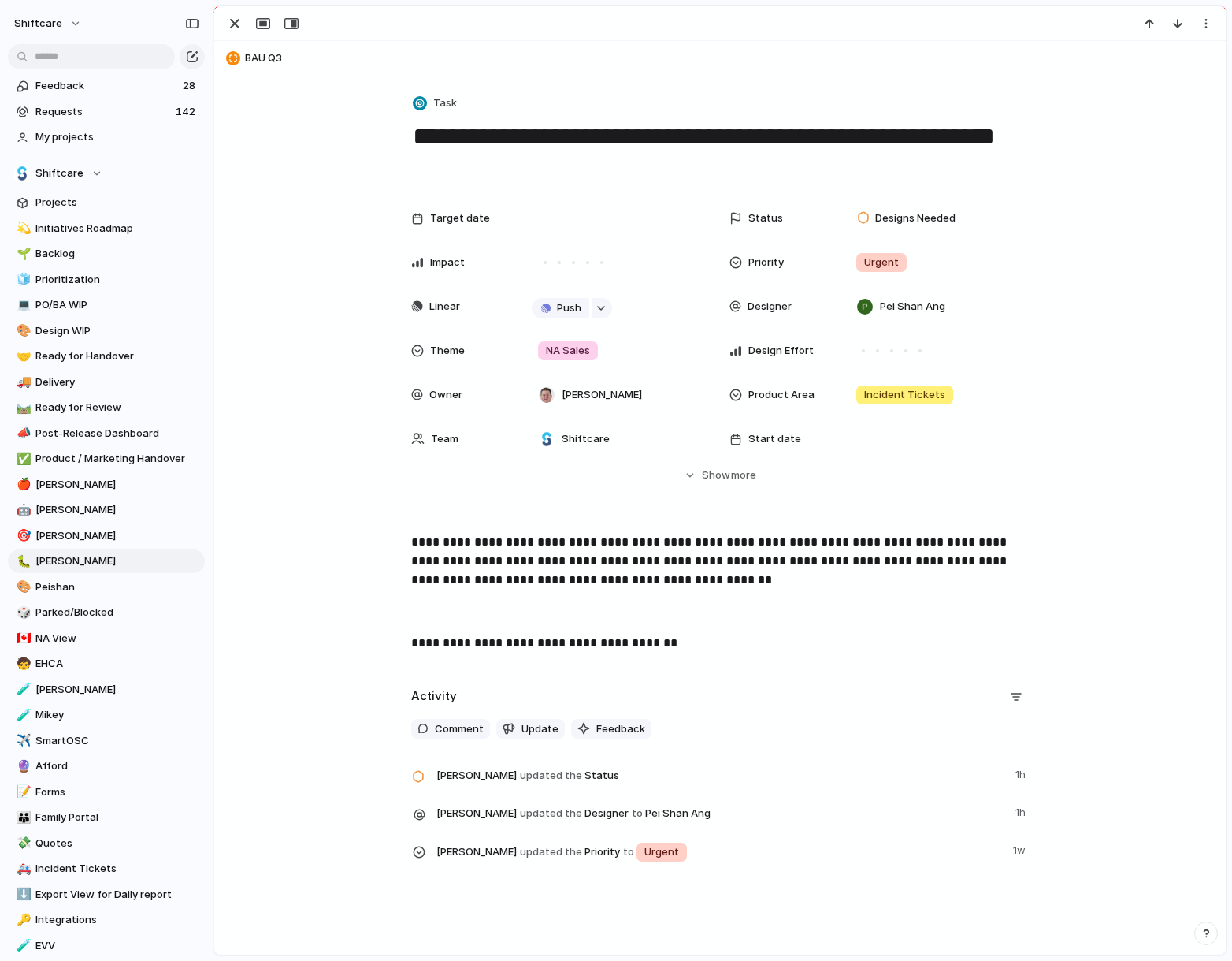
click at [534, 147] on textarea "**********" at bounding box center [720, 152] width 618 height 64
drag, startPoint x: 512, startPoint y: 171, endPoint x: 402, endPoint y: 126, distance: 118.8
click at [402, 126] on div "**********" at bounding box center [720, 476] width 1011 height 801
click at [878, 348] on div at bounding box center [877, 350] width 14 height 14
click at [235, 20] on div "button" at bounding box center [235, 23] width 19 height 19
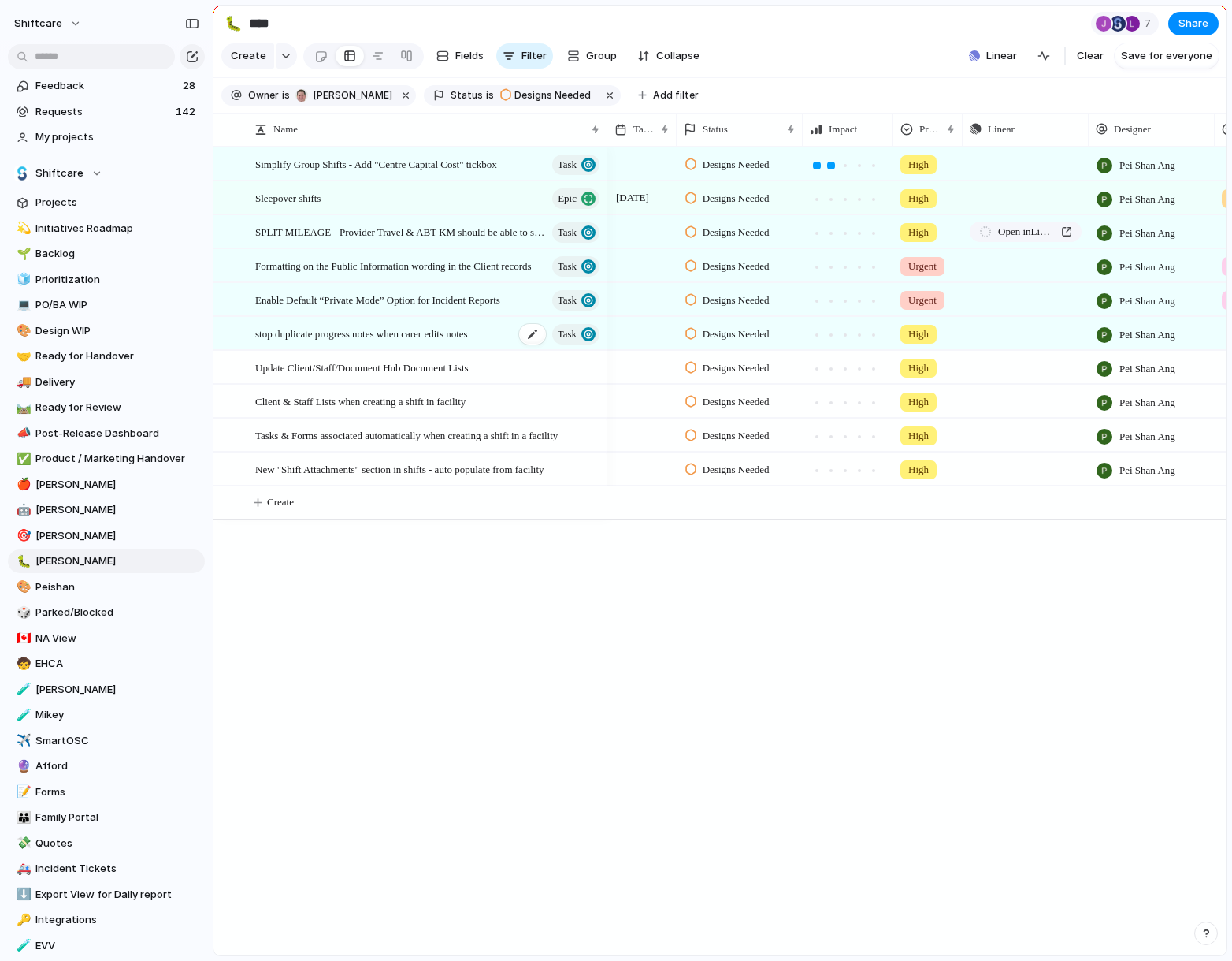
click at [369, 337] on span "stop duplicate progress notes when carer edits notes" at bounding box center [361, 333] width 213 height 18
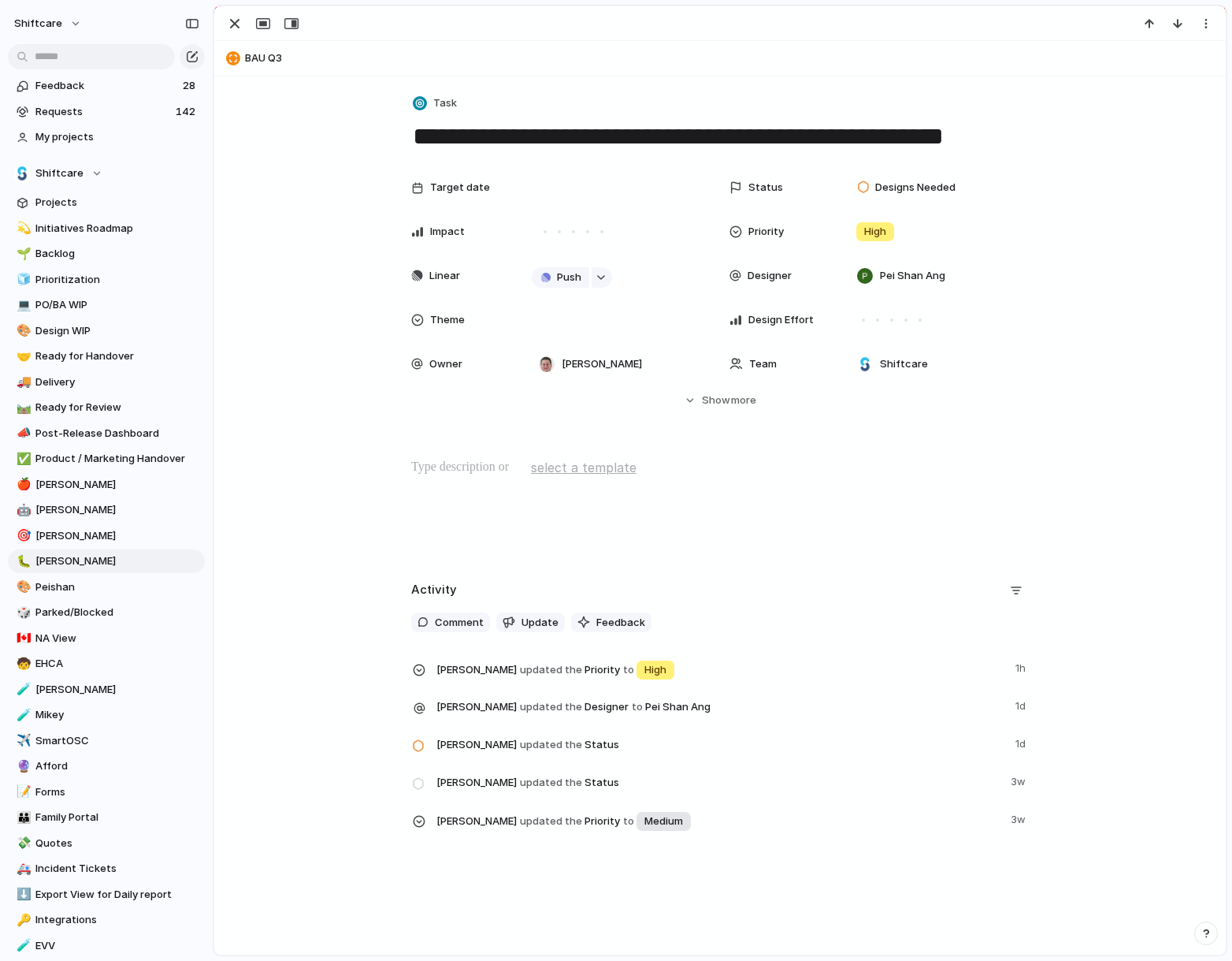
click at [543, 136] on textarea "**********" at bounding box center [720, 137] width 618 height 33
click at [333, 294] on div "Target date Status Designs Needed Impact Priority High Linear Push Designer Pei…" at bounding box center [720, 290] width 974 height 237
click at [235, 26] on div "button" at bounding box center [235, 23] width 19 height 19
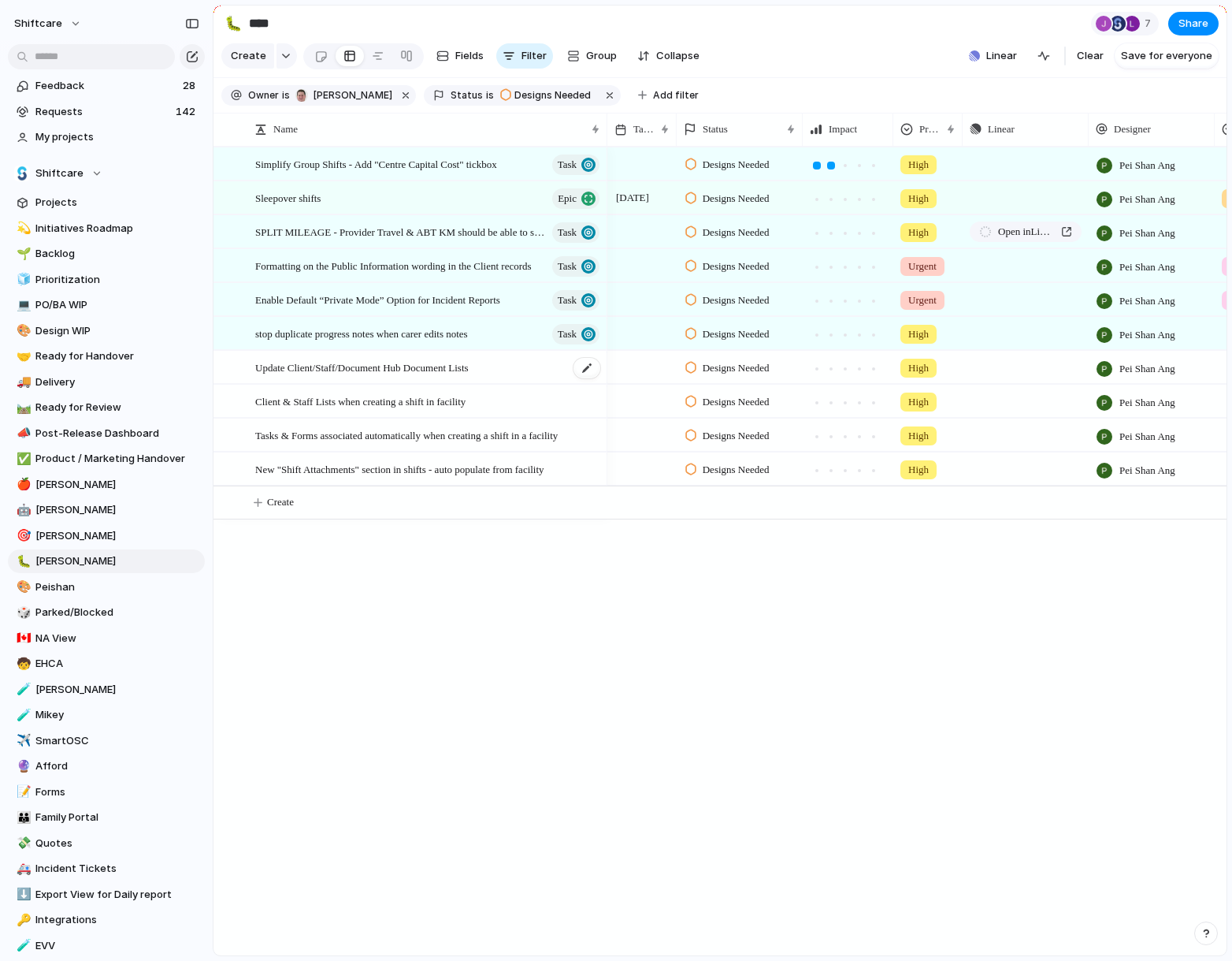
click at [324, 368] on span "Update Client/Staff/Document Hub Document Lists" at bounding box center [361, 367] width 214 height 18
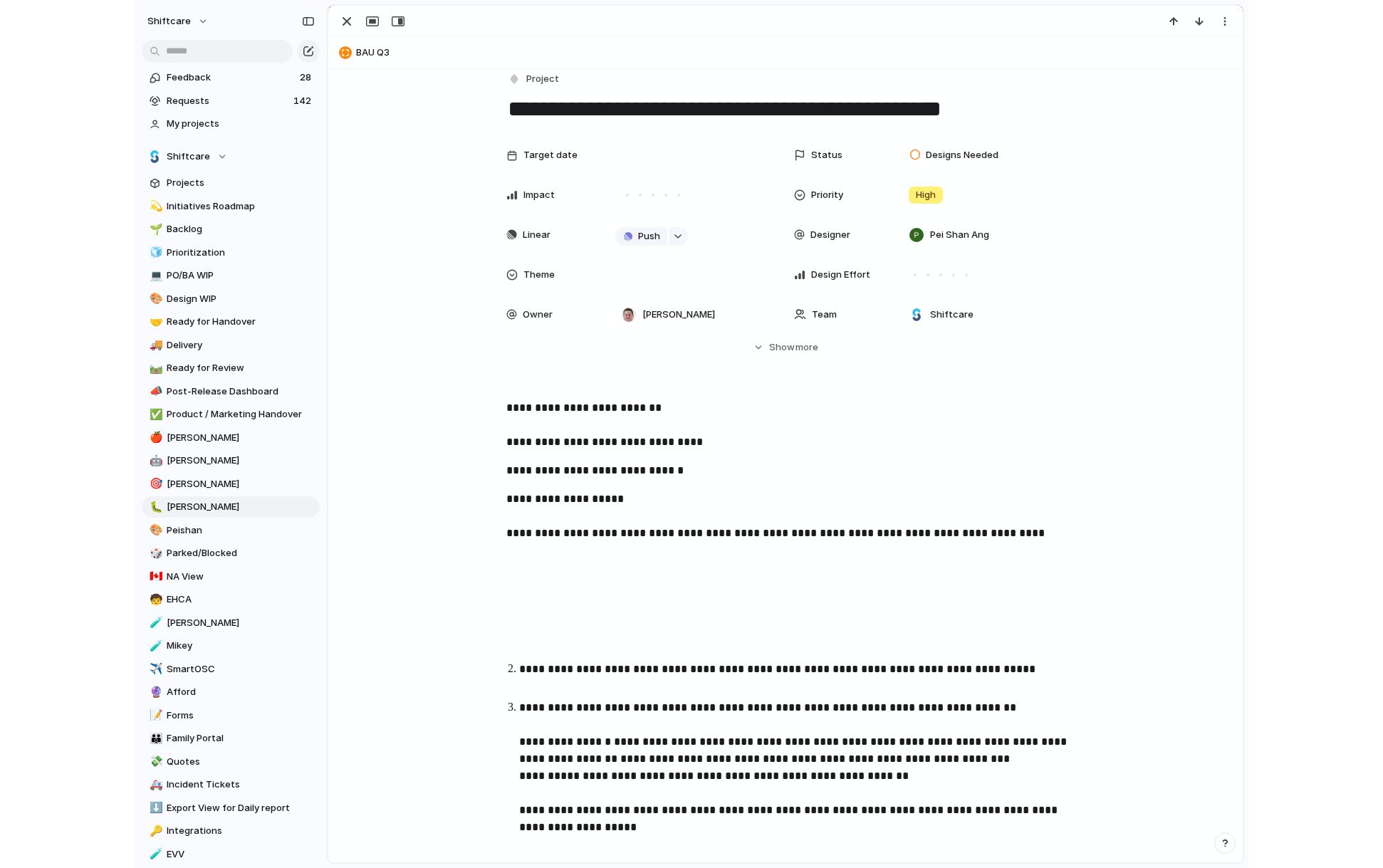
scroll to position [15, 0]
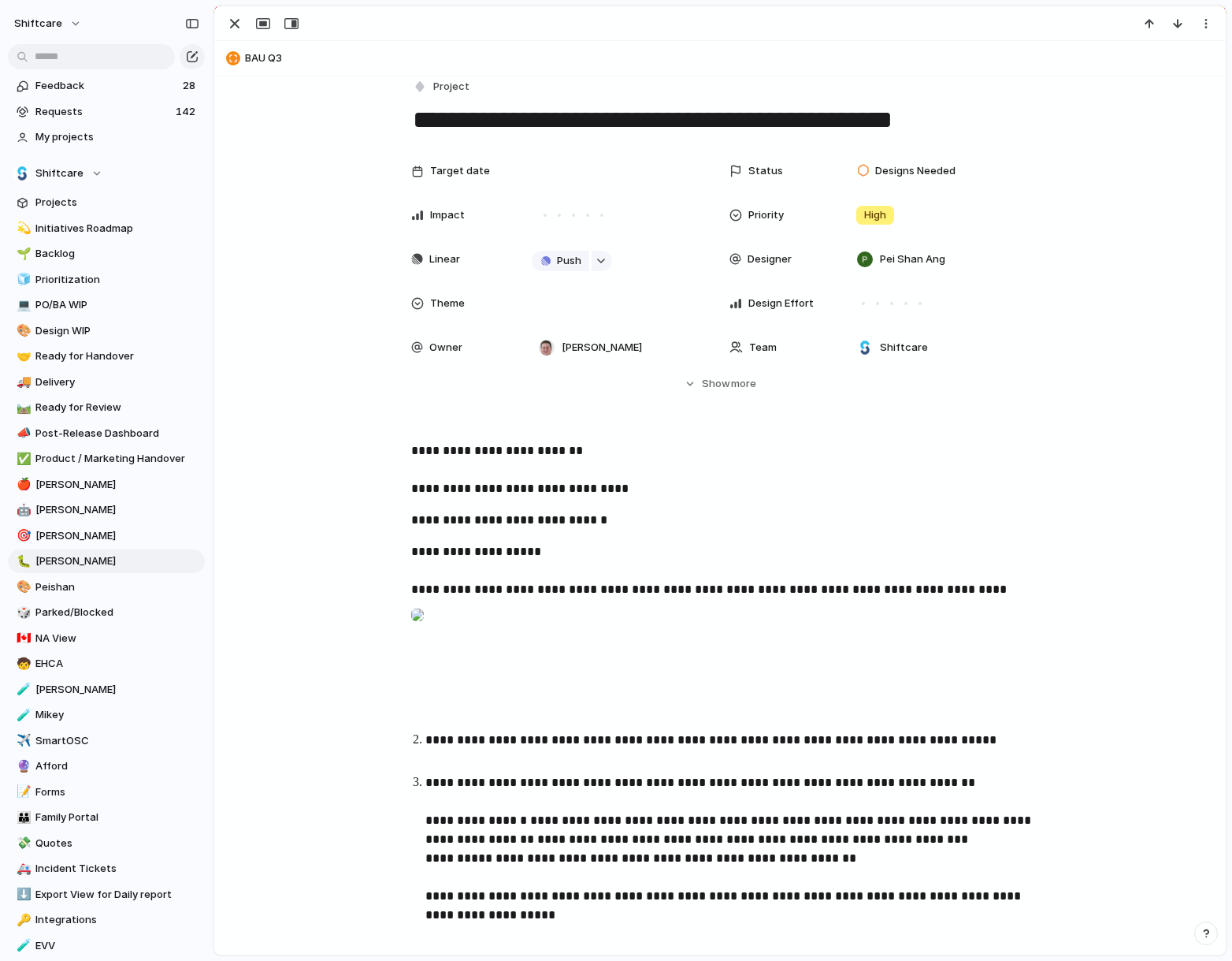
click at [290, 164] on div "Target date Status Designs Needed Impact Priority High Linear Push Designer Pei…" at bounding box center [720, 273] width 974 height 237
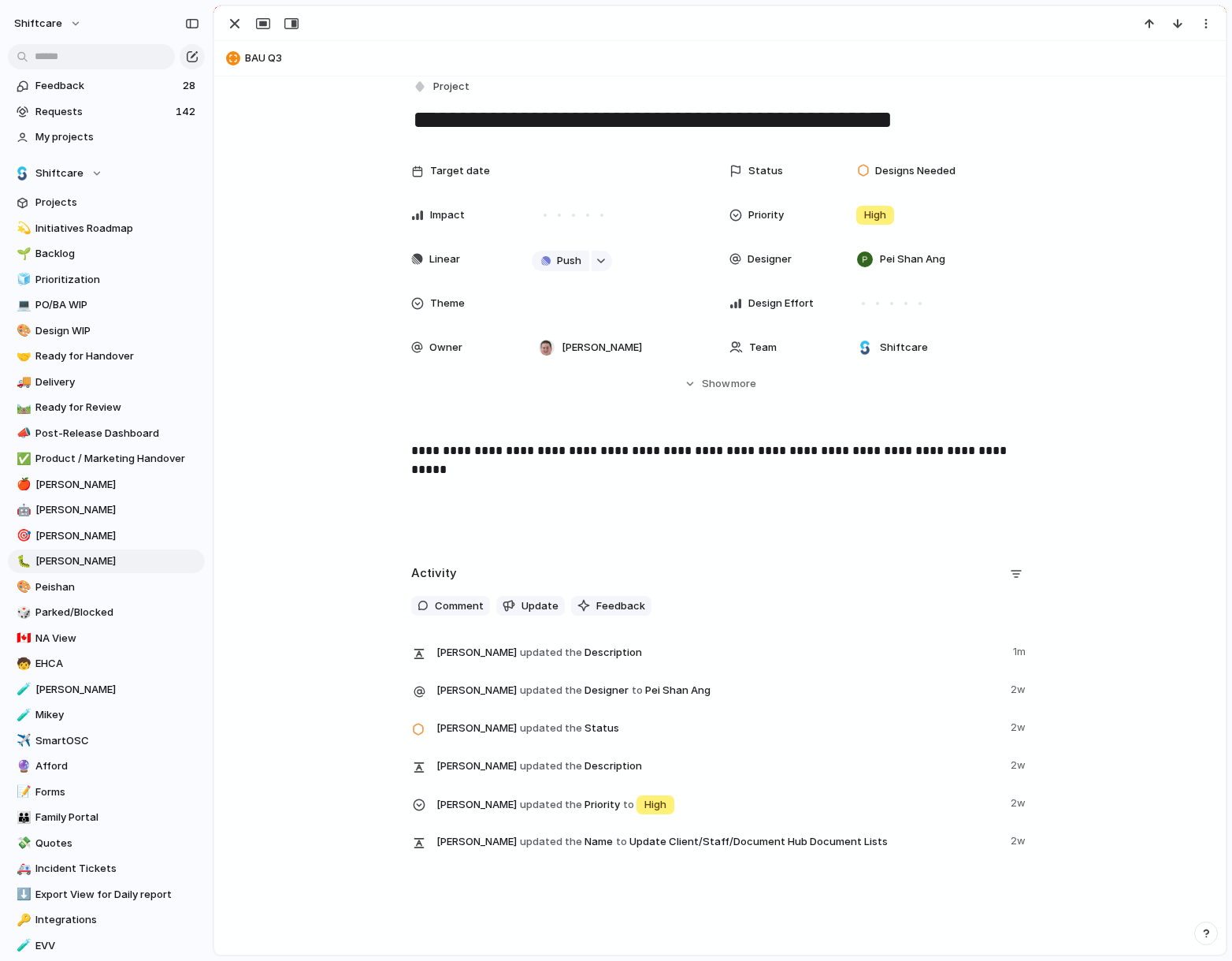
drag, startPoint x: 879, startPoint y: 302, endPoint x: 1085, endPoint y: 238, distance: 215.7
click at [879, 302] on div at bounding box center [877, 303] width 14 height 14
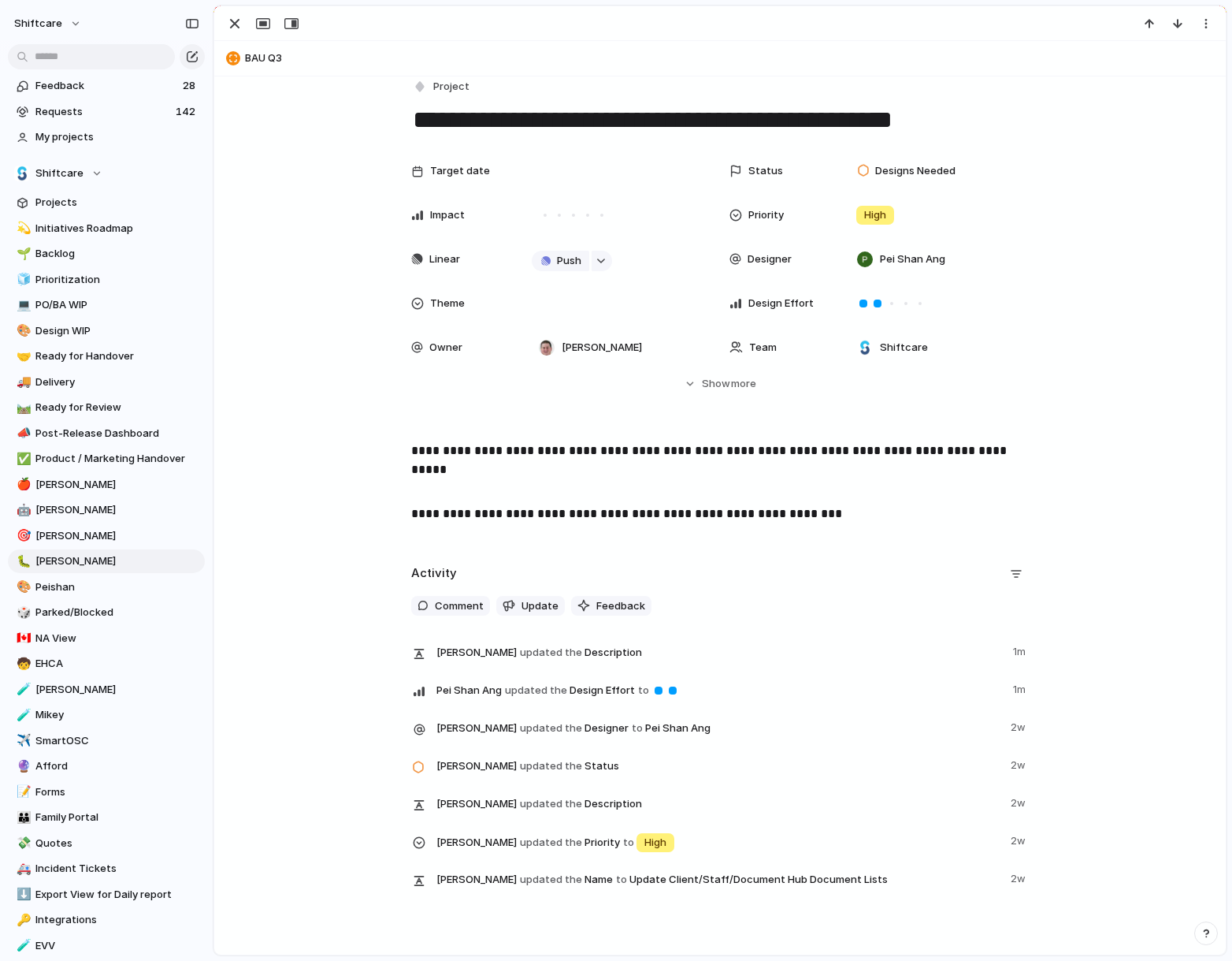
click at [425, 123] on textarea "**********" at bounding box center [720, 120] width 618 height 33
click at [236, 25] on div "button" at bounding box center [235, 23] width 19 height 19
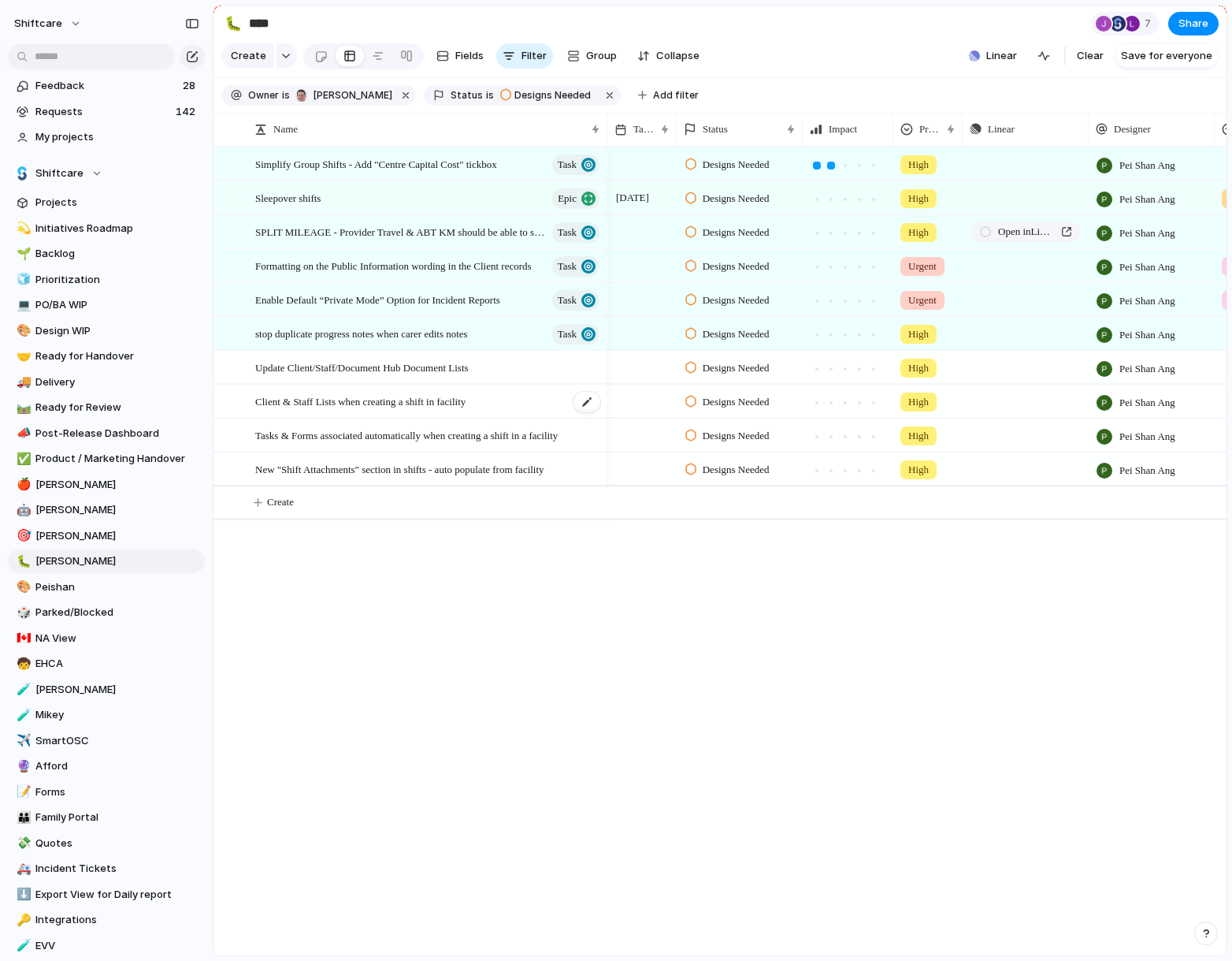
click at [419, 402] on span "Client & Staff Lists when creating a shift in facility" at bounding box center [359, 401] width 210 height 18
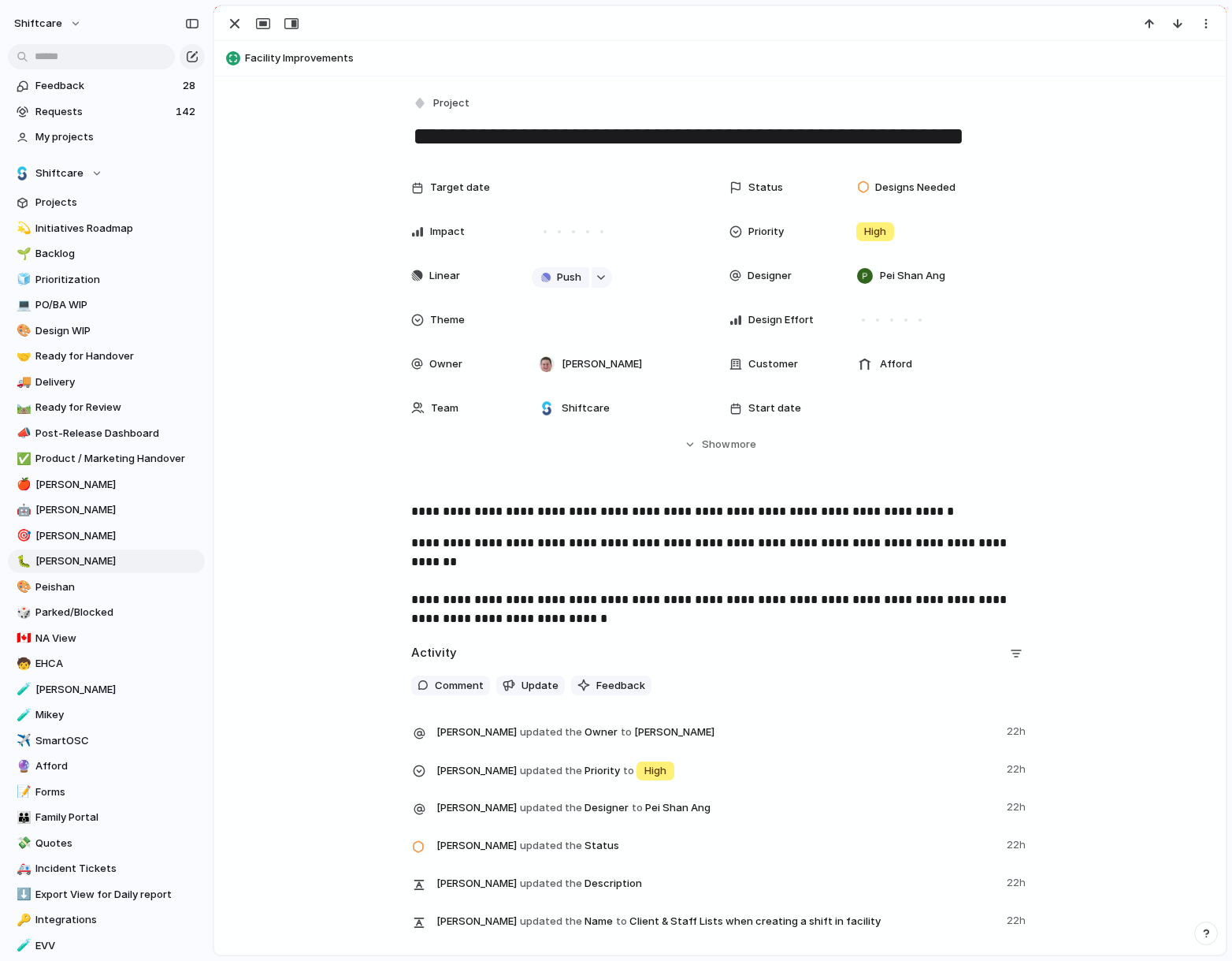
click at [684, 143] on textarea "**********" at bounding box center [720, 137] width 618 height 33
click at [864, 321] on div at bounding box center [863, 319] width 3 height 3
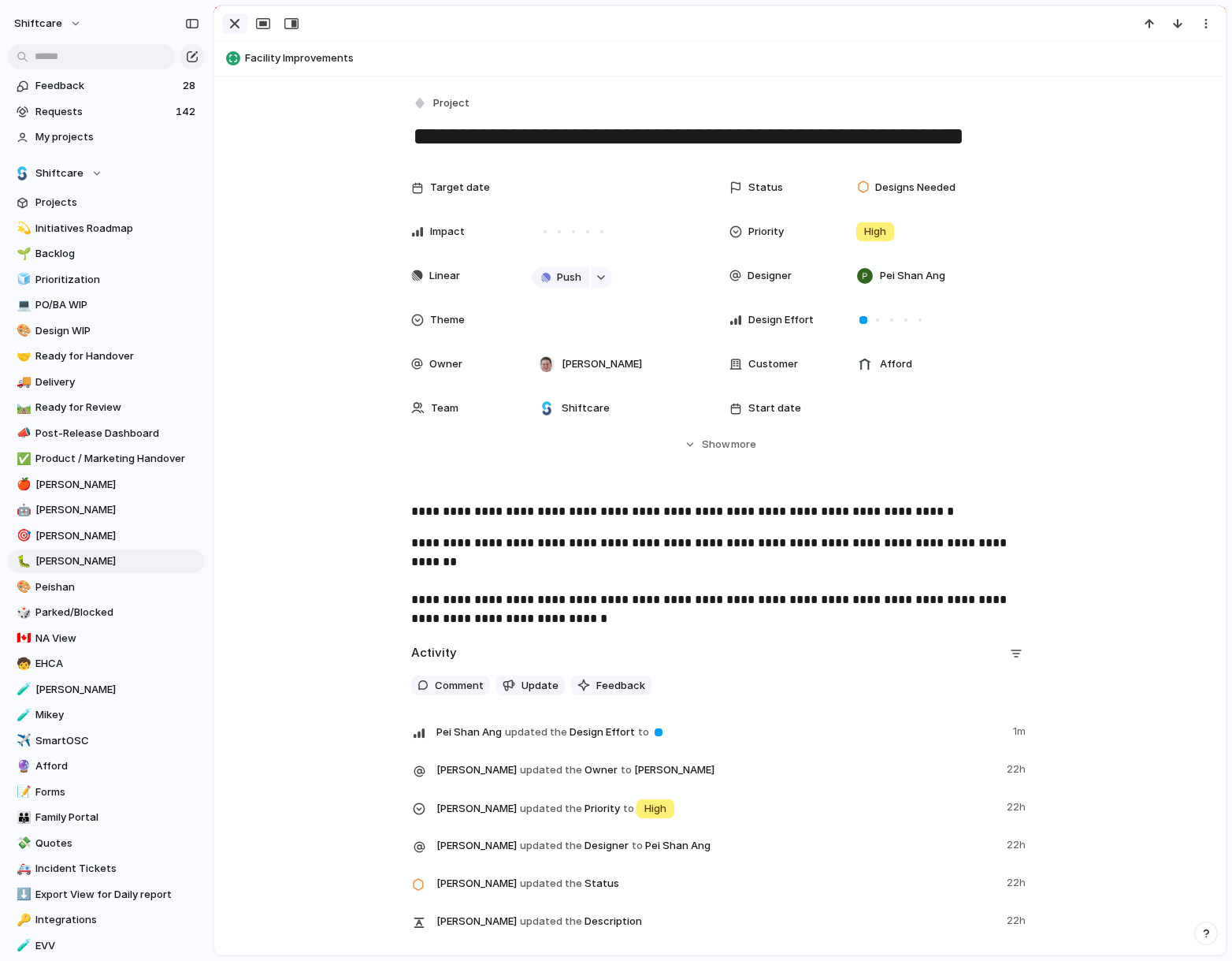
click at [236, 24] on div "button" at bounding box center [235, 23] width 19 height 19
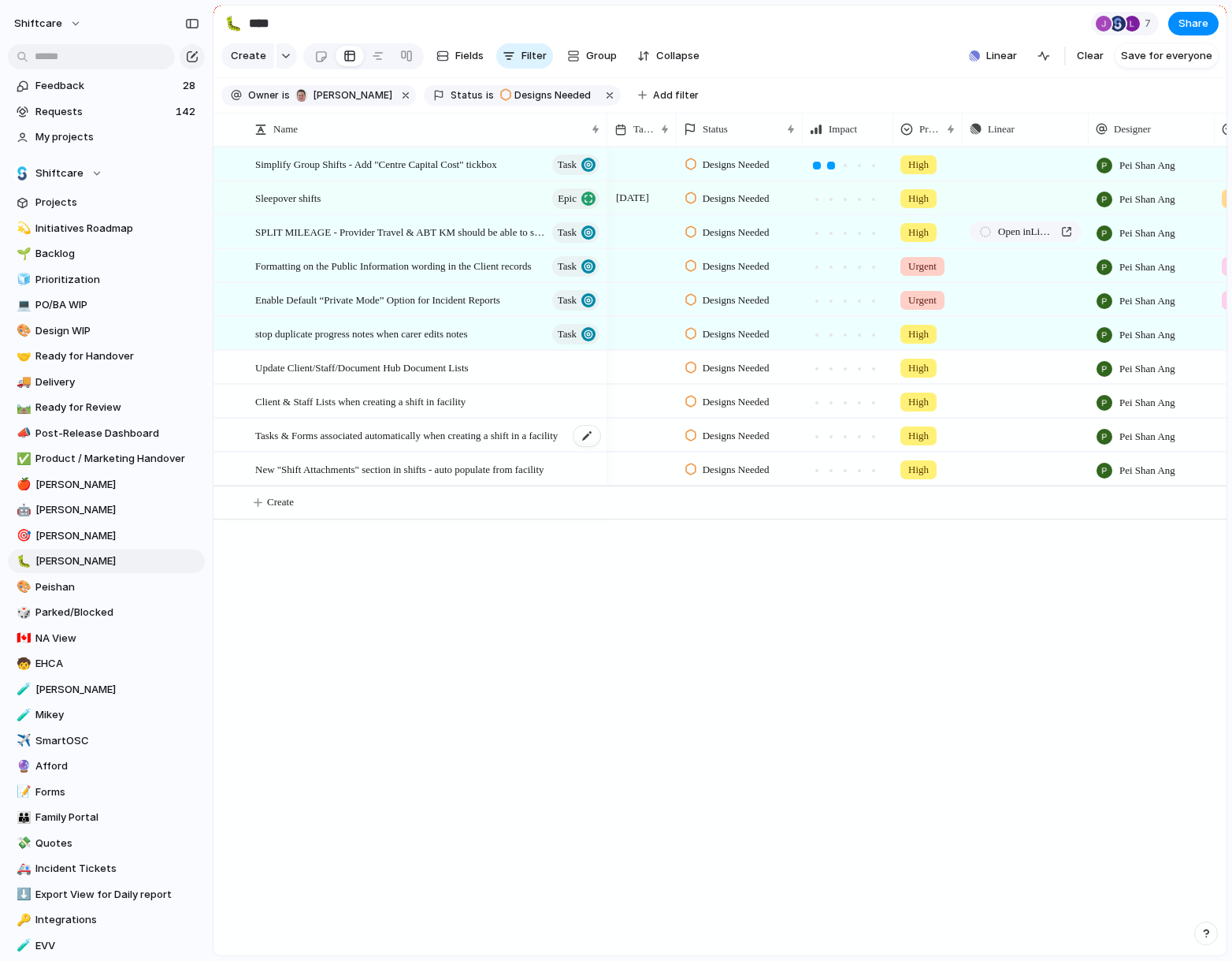
click at [392, 428] on span "Tasks & Forms associated automatically when creating a shift in a facility" at bounding box center [406, 435] width 302 height 18
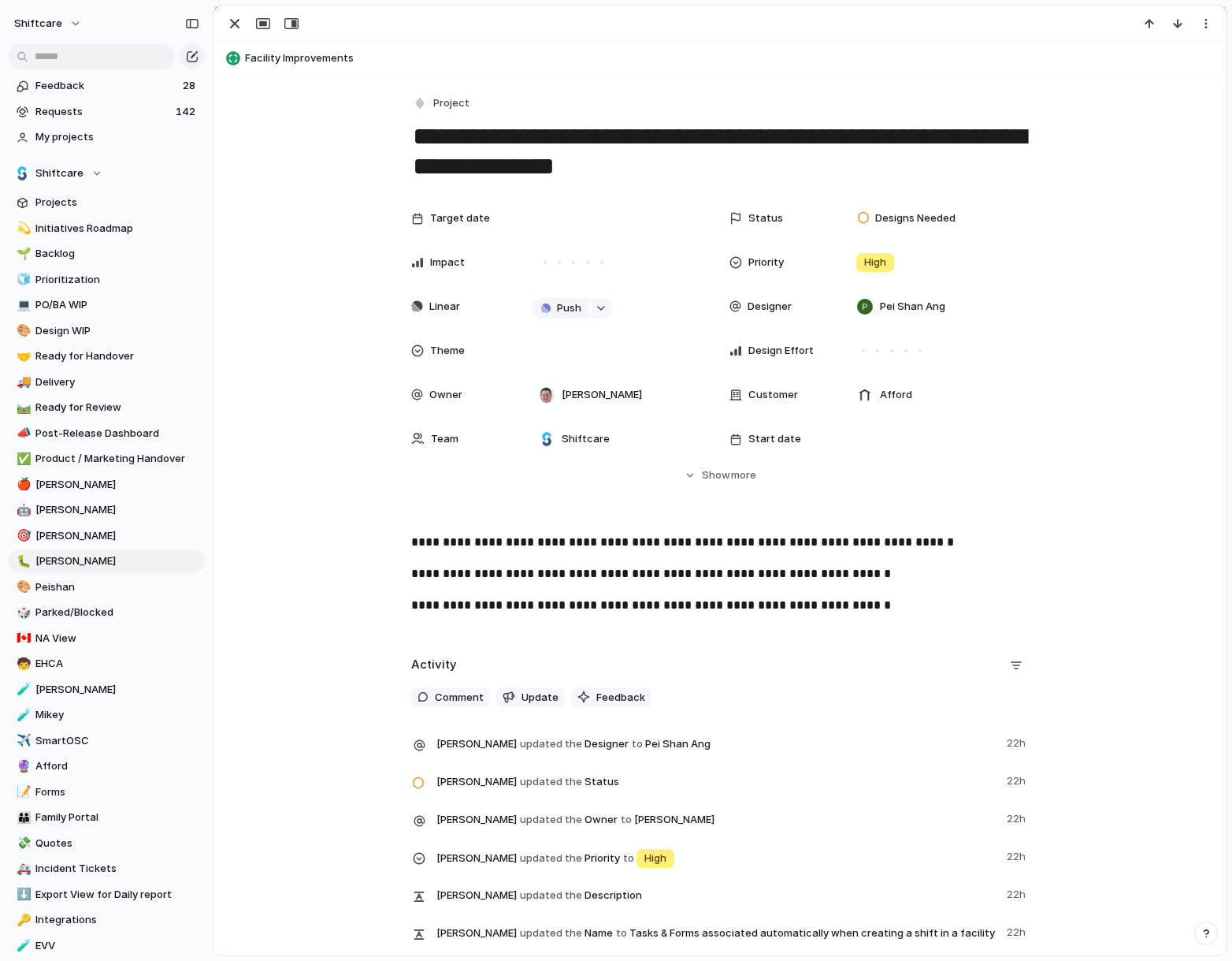
click at [639, 153] on textarea "**********" at bounding box center [720, 152] width 618 height 64
click at [878, 350] on div at bounding box center [877, 350] width 3 height 3
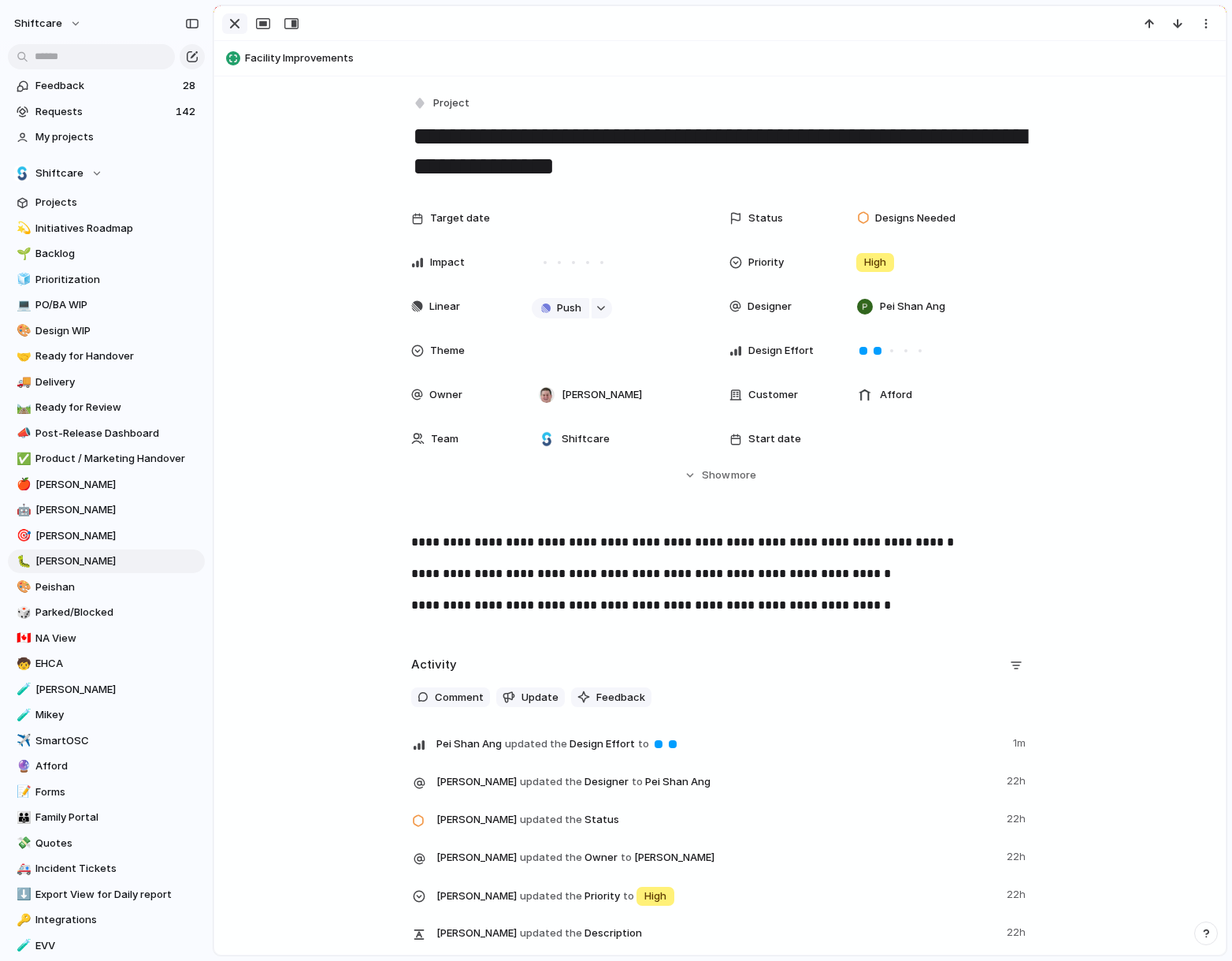
click at [236, 21] on div "button" at bounding box center [235, 23] width 19 height 19
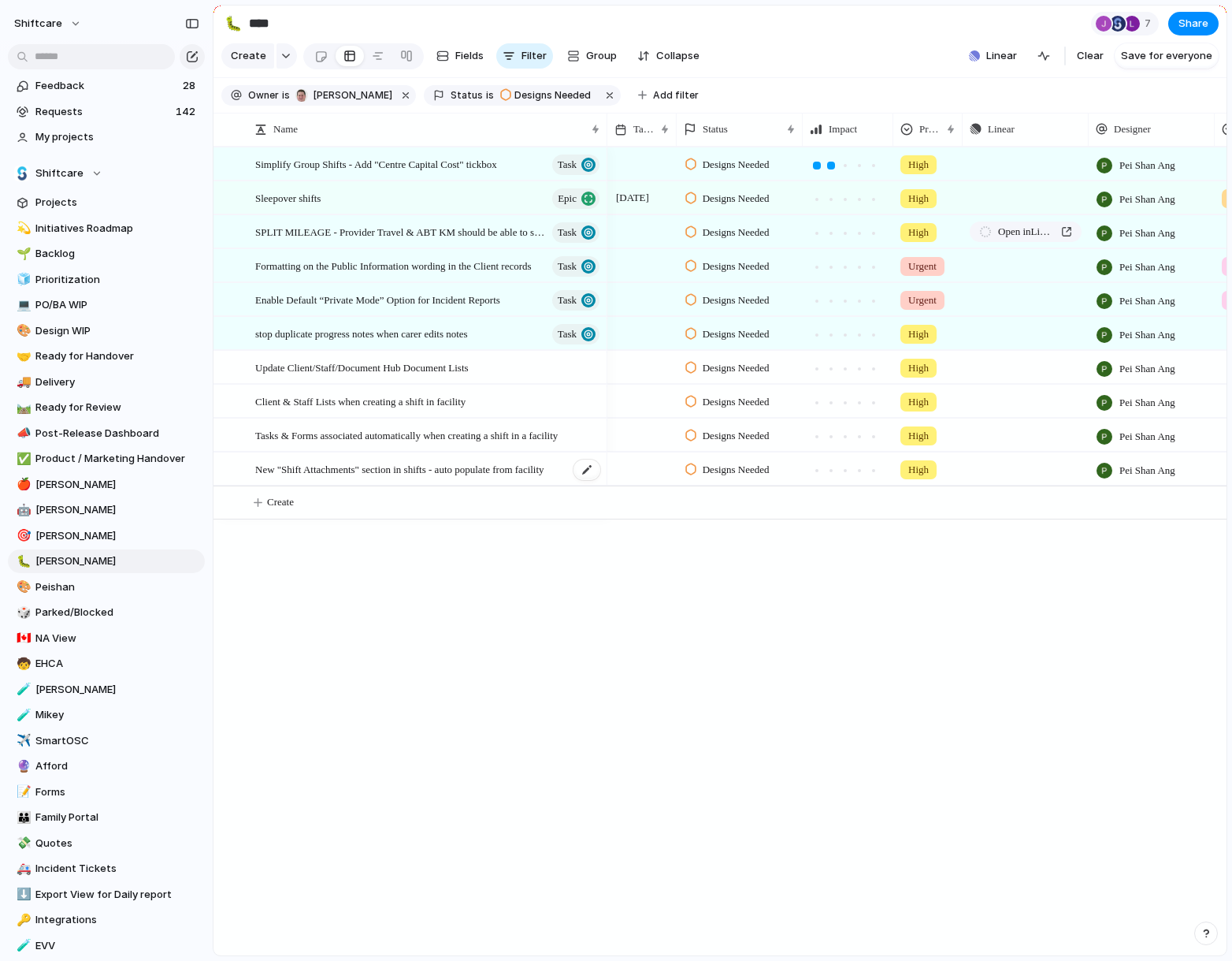
click at [342, 470] on span "New "Shift Attachments" section in shifts - auto populate from facility" at bounding box center [399, 469] width 289 height 18
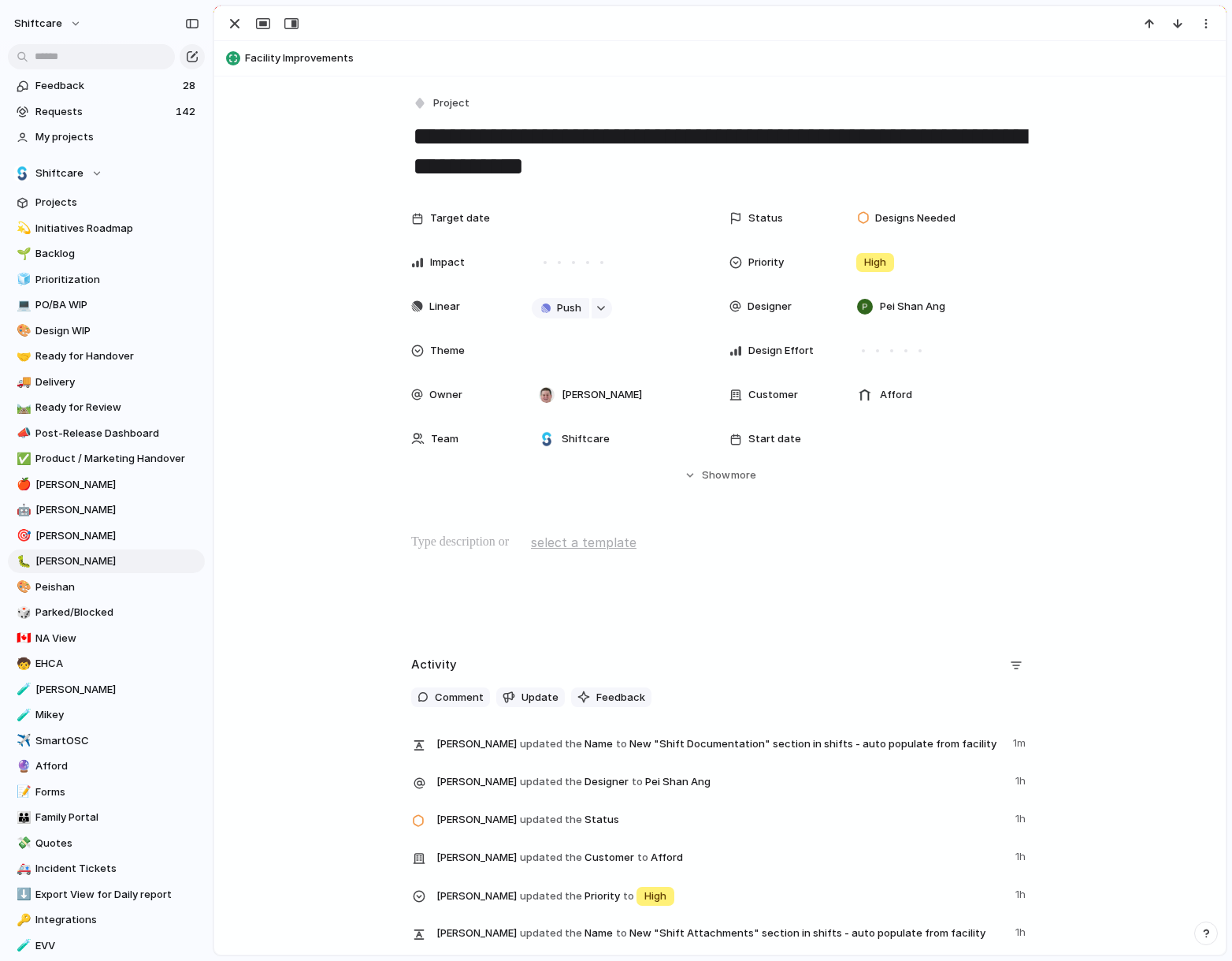
click at [599, 586] on div at bounding box center [720, 583] width 974 height 101
click at [231, 26] on div "button" at bounding box center [235, 23] width 19 height 19
